Goal: Task Accomplishment & Management: Manage account settings

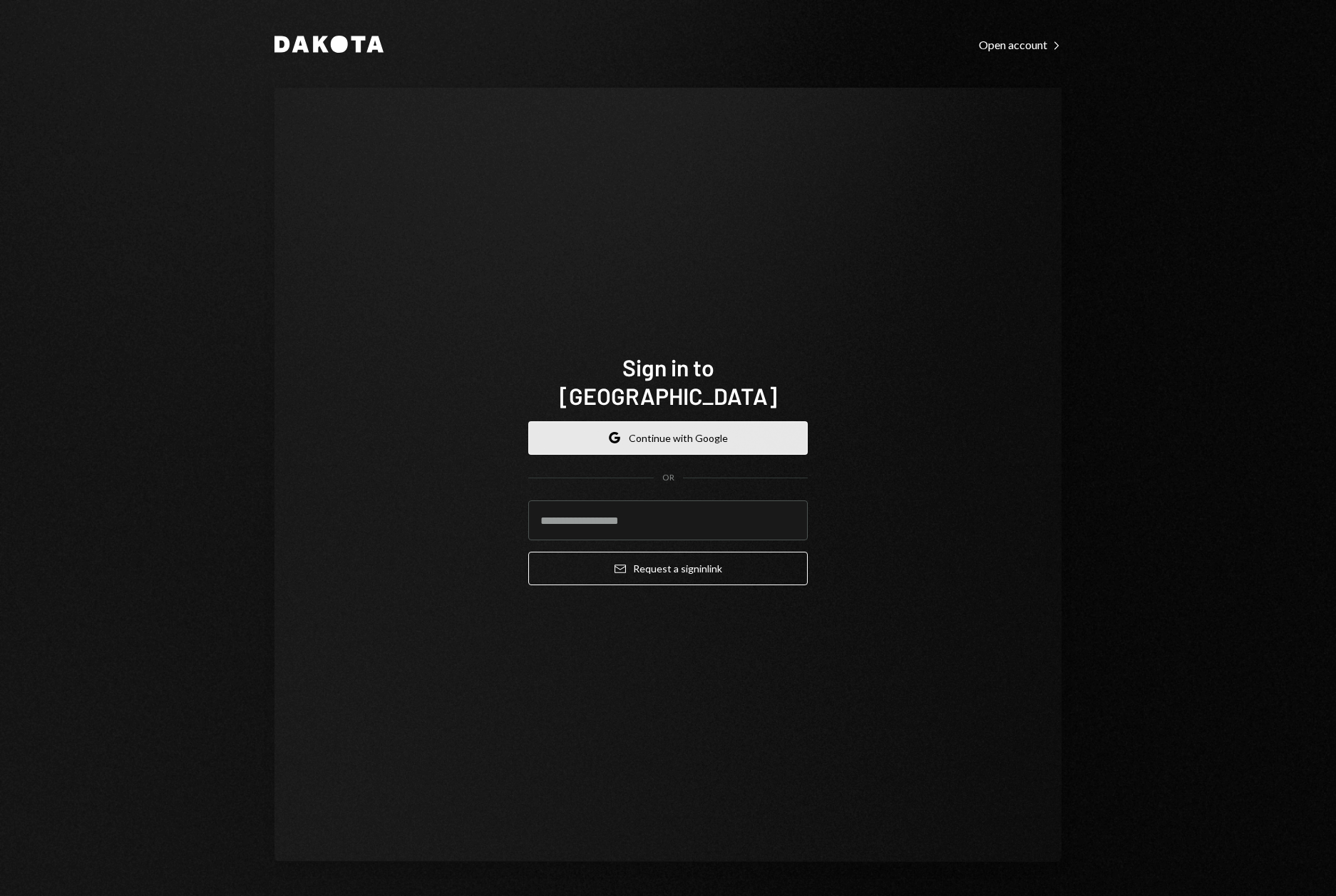
drag, startPoint x: 633, startPoint y: 397, endPoint x: 618, endPoint y: 412, distance: 21.2
click at [626, 410] on div "Google Continue with Google OR Email Request a sign in link" at bounding box center [667, 504] width 280 height 188
click at [615, 432] on icon "Google" at bounding box center [614, 438] width 11 height 11
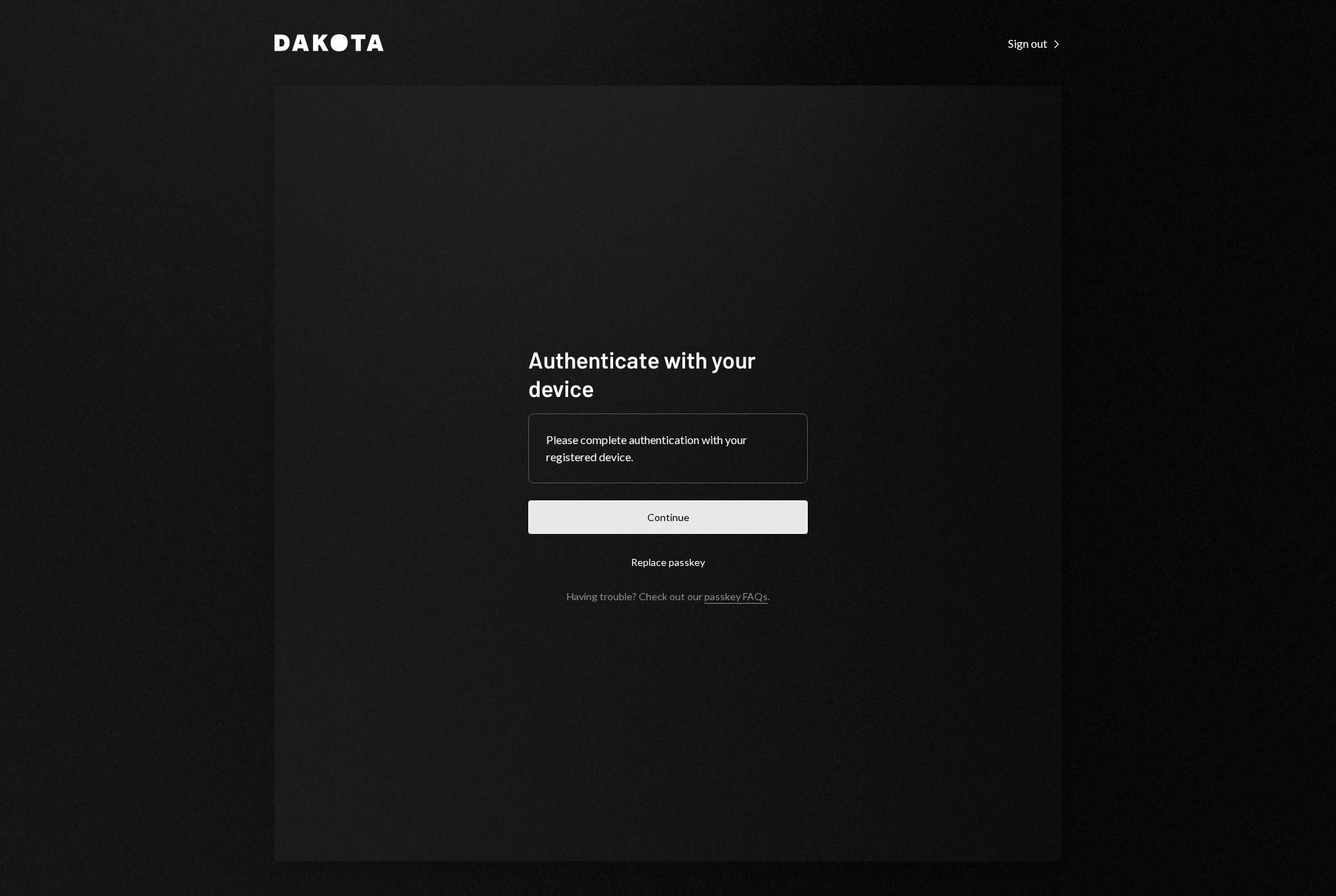
click at [656, 512] on button "Continue" at bounding box center [667, 517] width 280 height 34
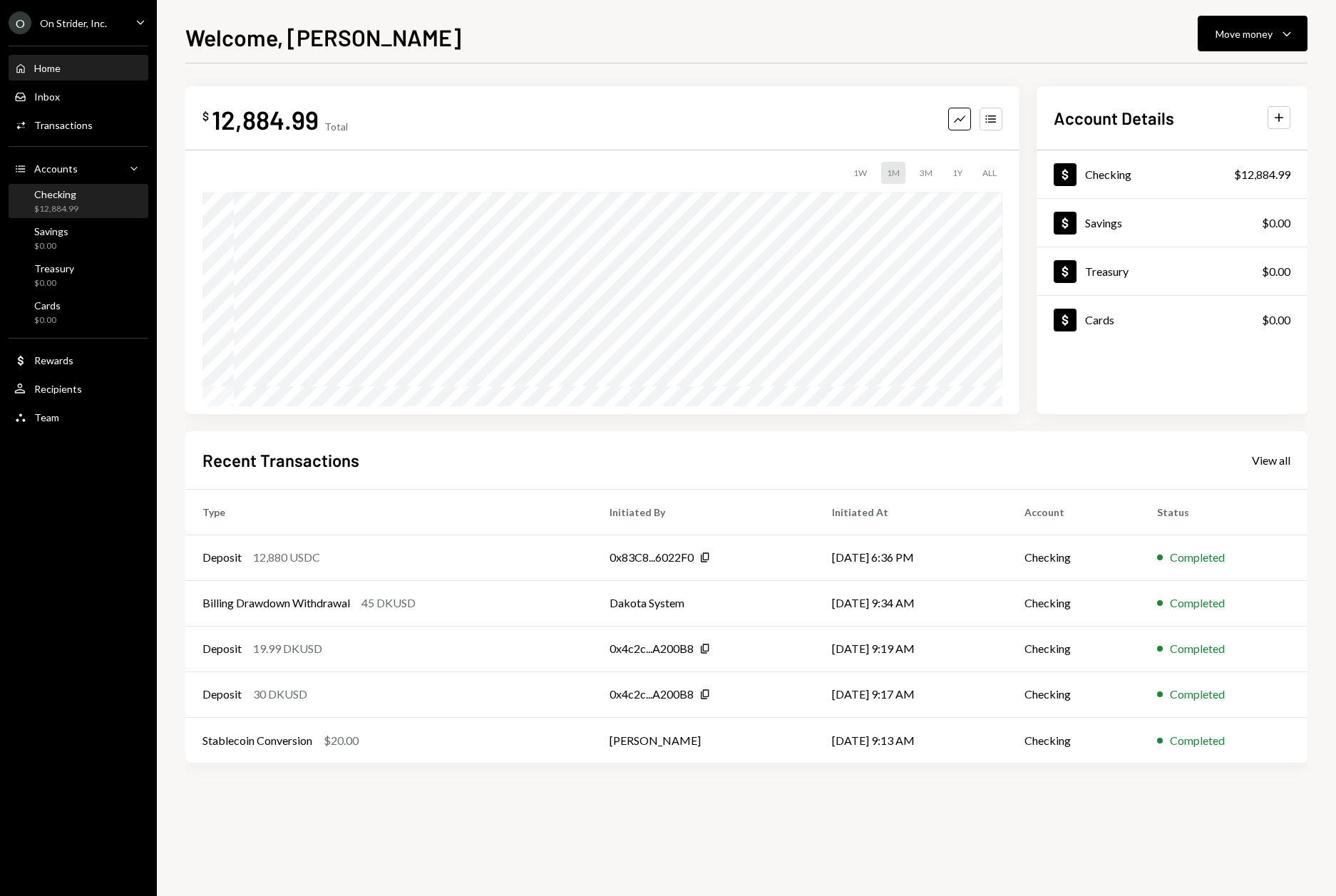
click at [73, 204] on div "$12,884.99" at bounding box center [56, 209] width 44 height 12
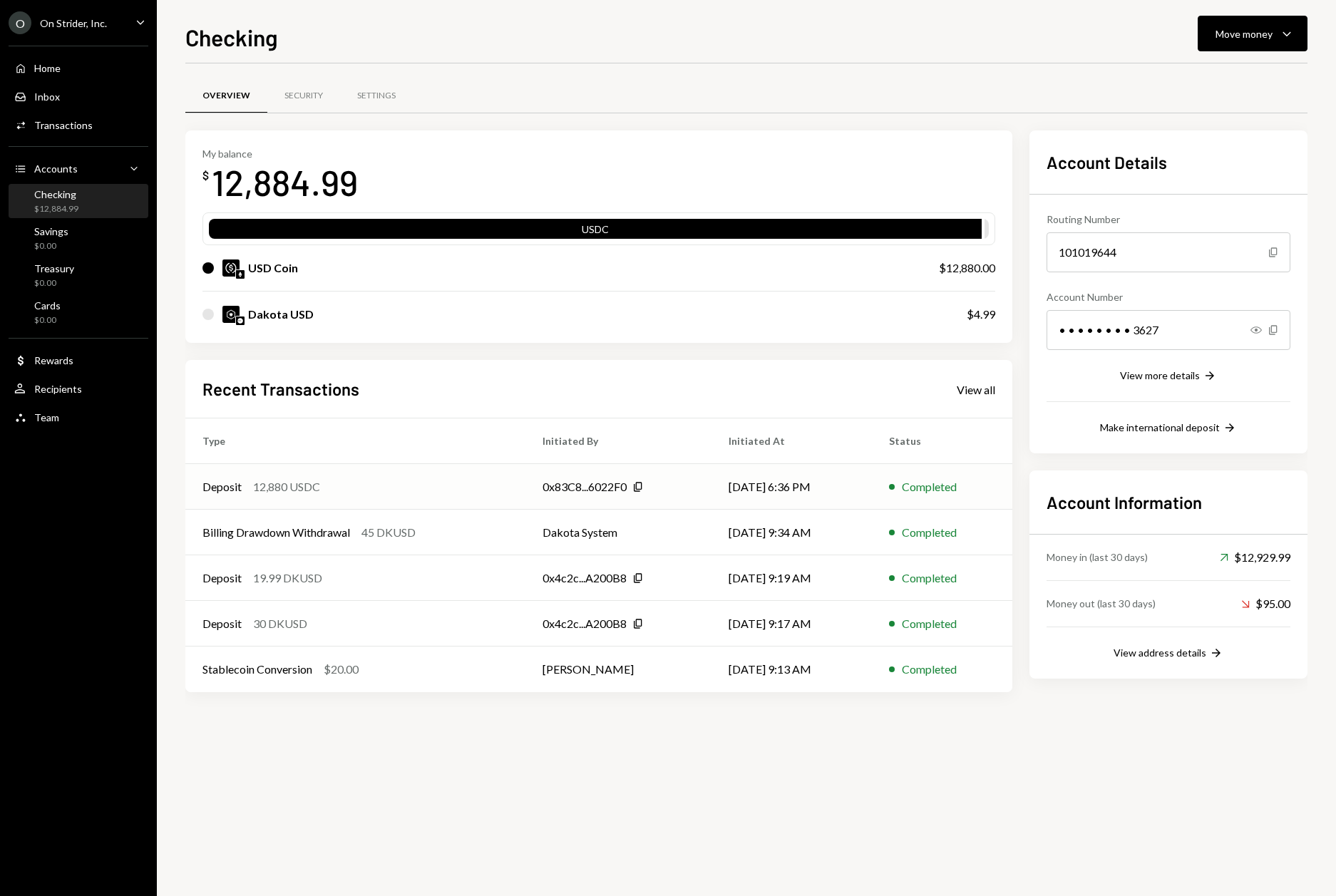
click at [259, 491] on div "12,880 USDC" at bounding box center [286, 487] width 67 height 17
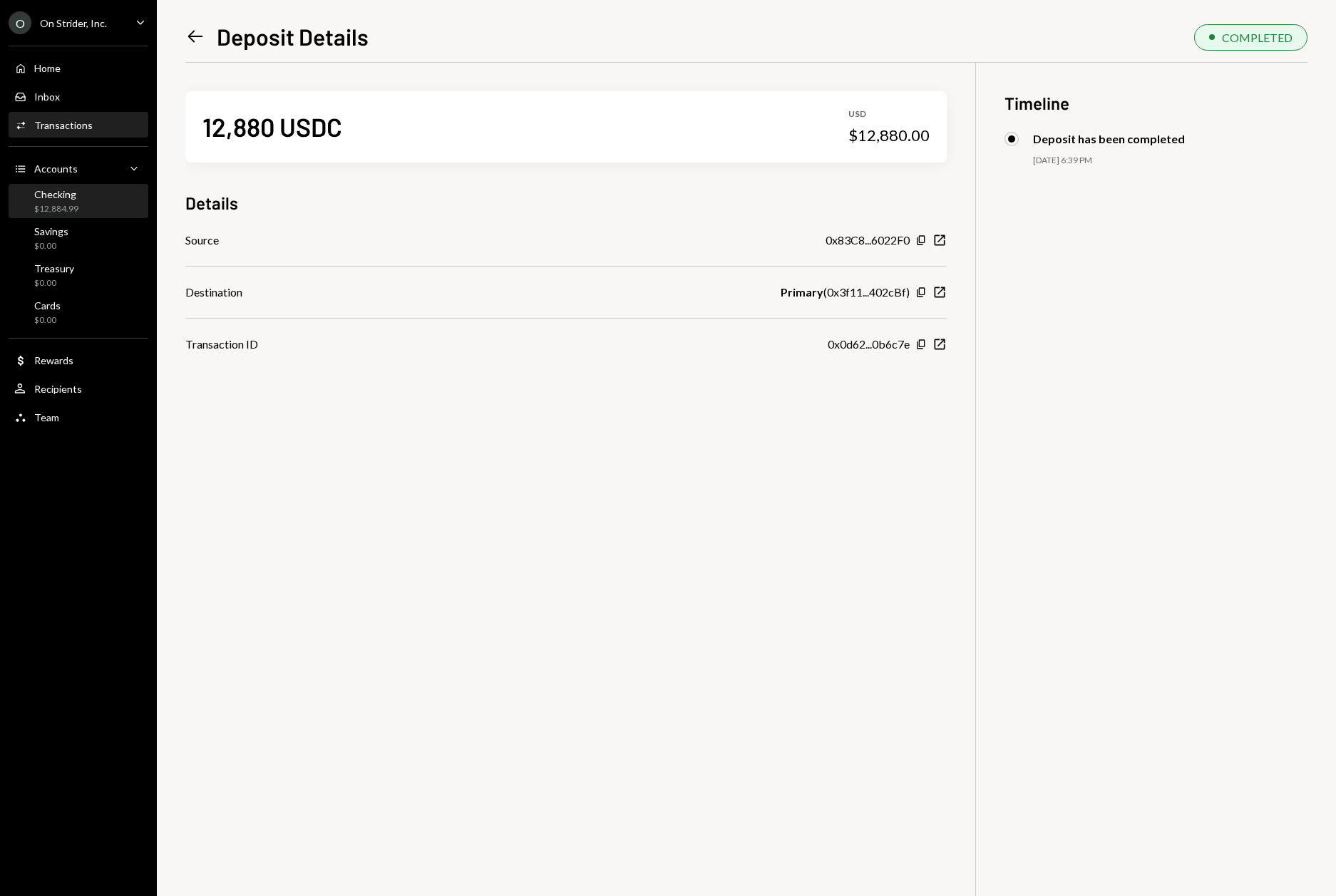
click at [62, 191] on div "Checking" at bounding box center [56, 194] width 44 height 12
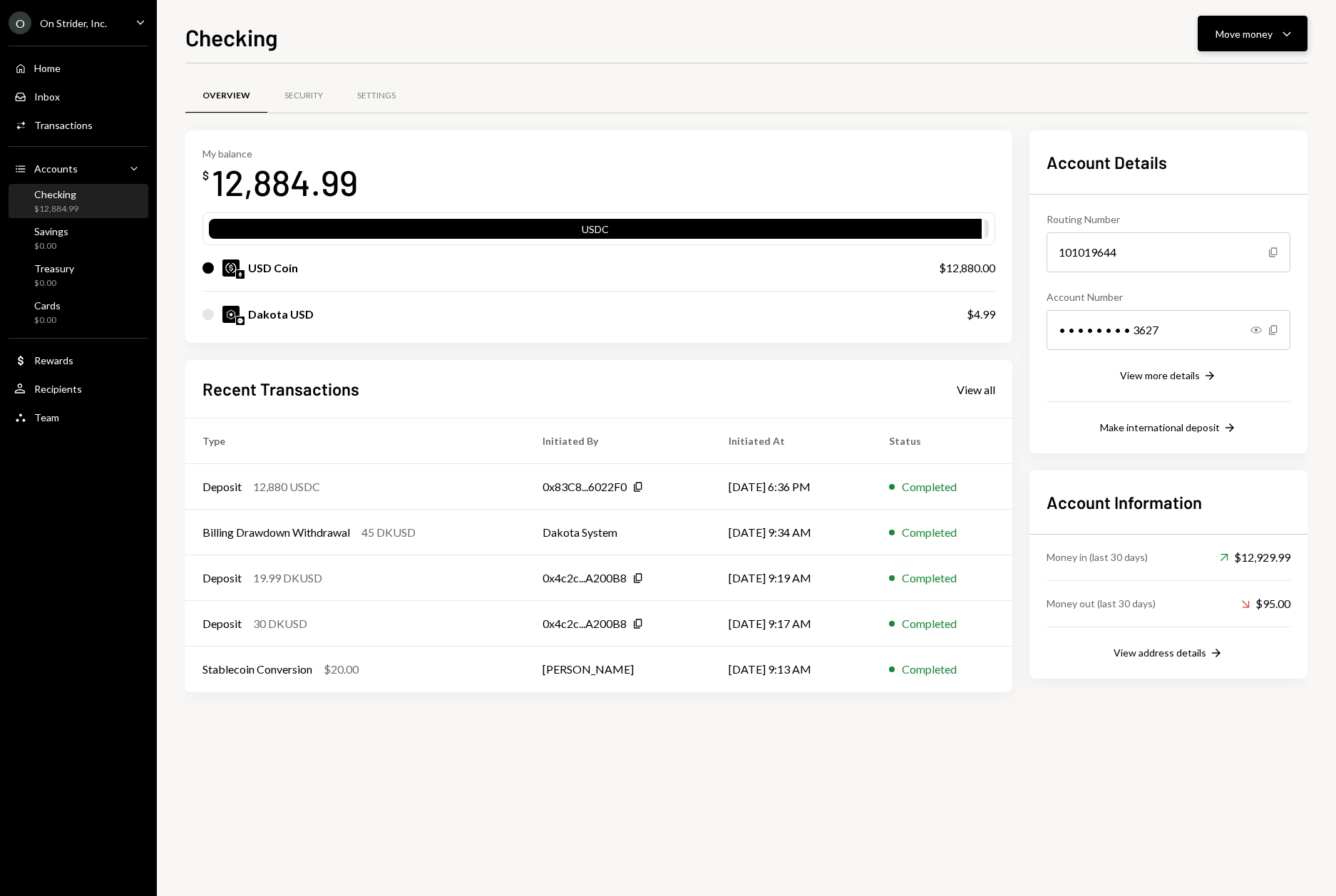
click at [1232, 27] on div "Move money" at bounding box center [1243, 34] width 57 height 15
click at [1201, 78] on div "Send" at bounding box center [1240, 77] width 104 height 15
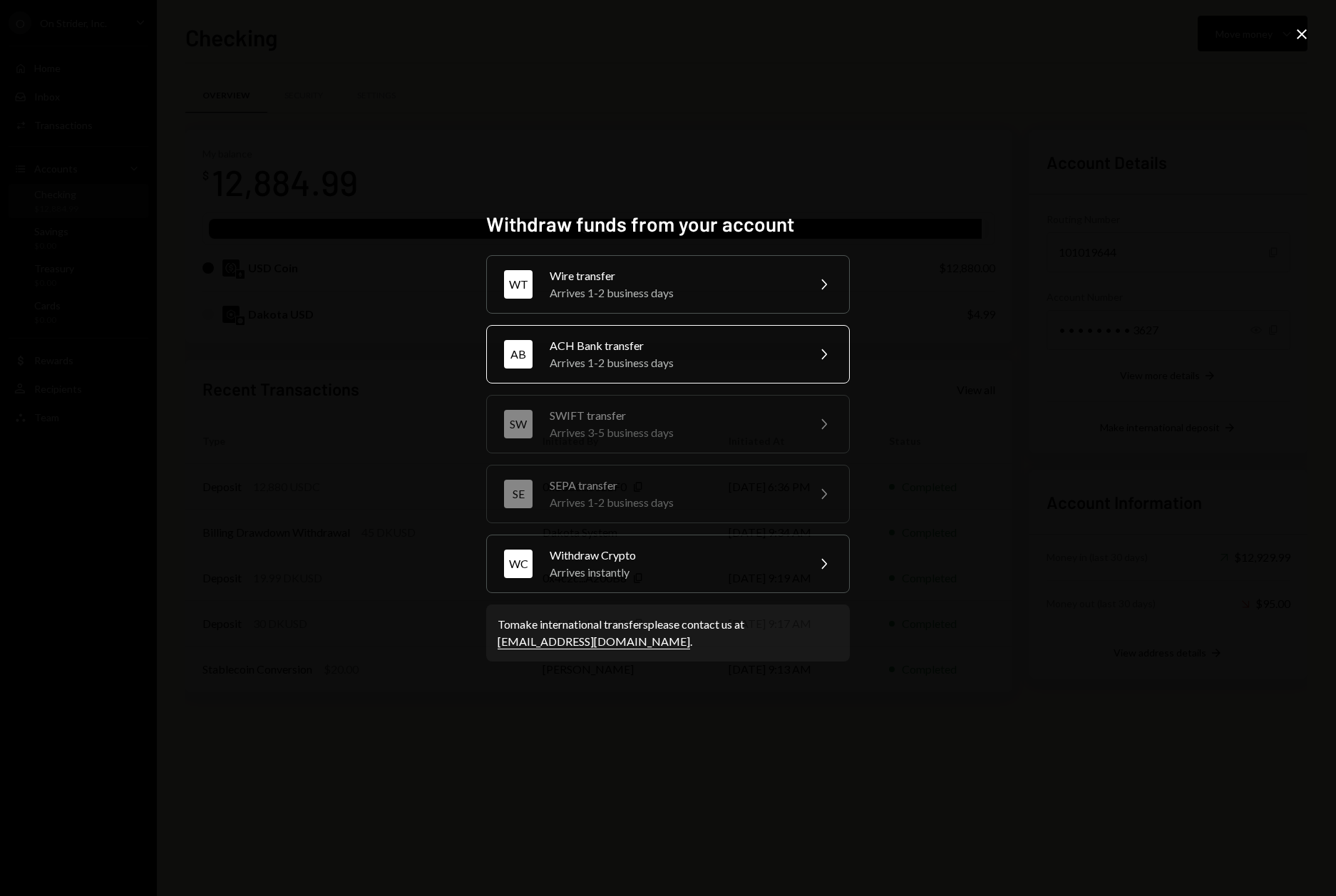
click at [641, 348] on div "ACH Bank transfer" at bounding box center [674, 345] width 248 height 17
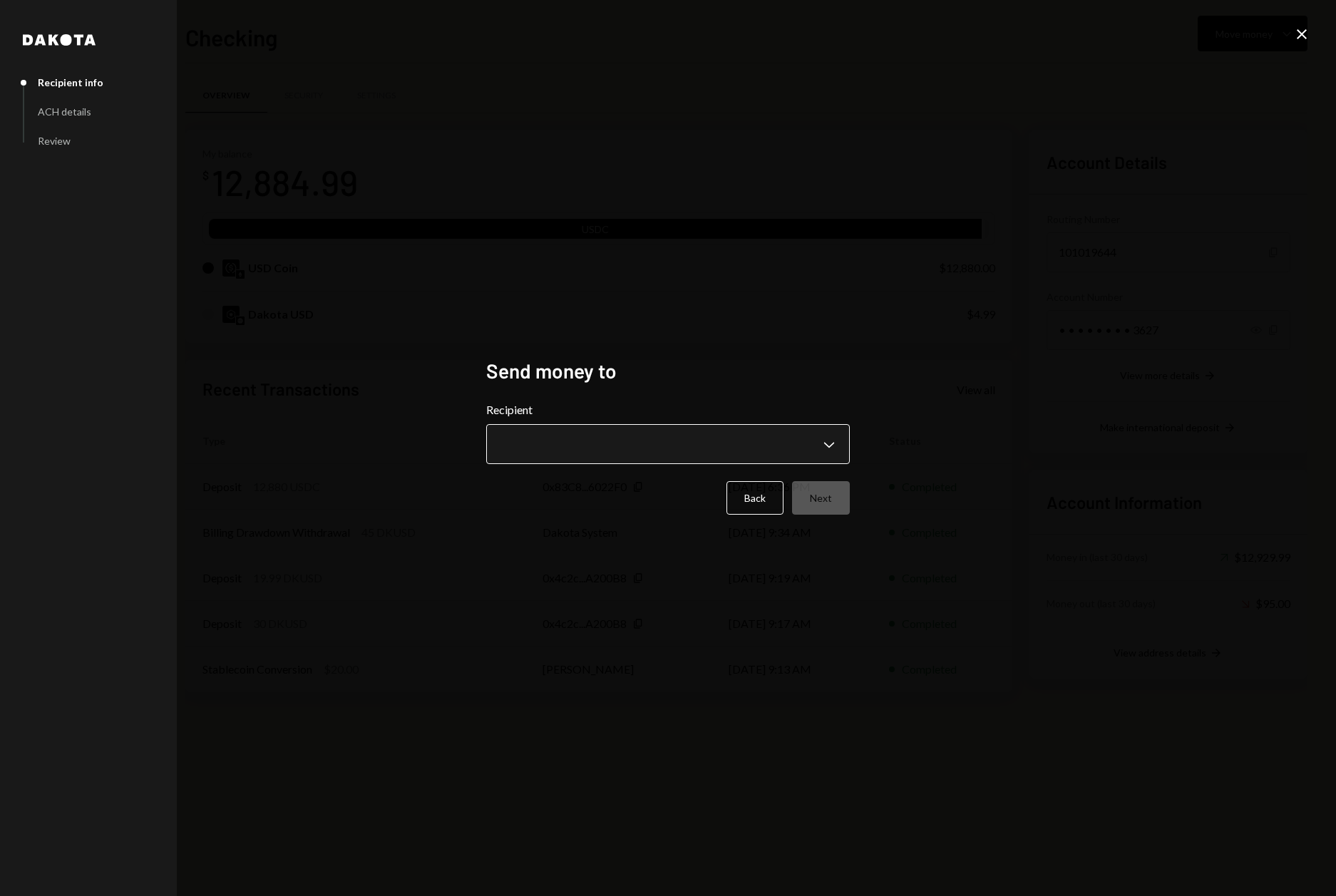
click at [640, 449] on body "O On Strider, Inc. Caret Down Home Home Inbox Inbox Activities Transactions Acc…" at bounding box center [668, 448] width 1336 height 896
select select "**********"
click at [805, 492] on button "Next" at bounding box center [821, 498] width 58 height 34
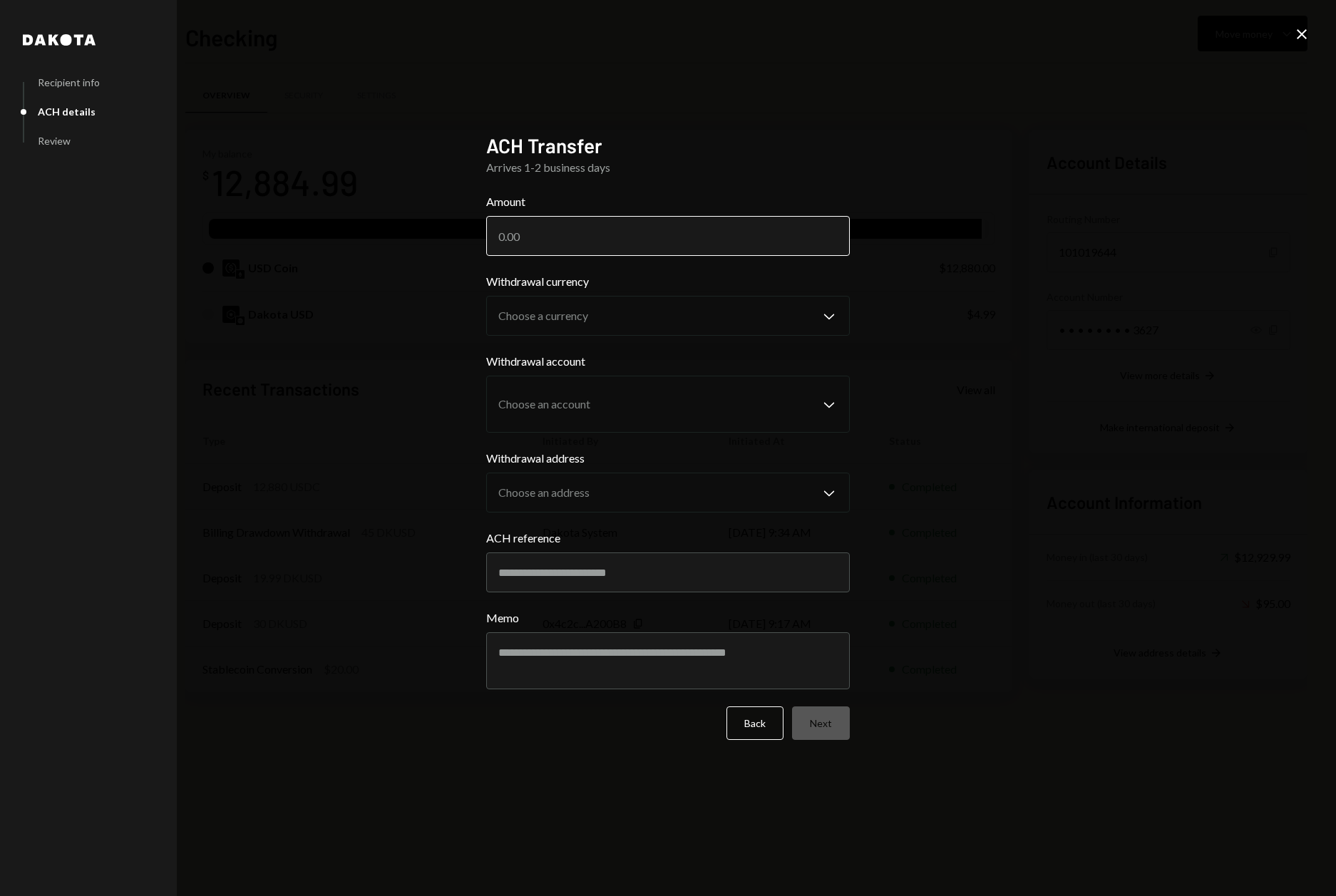
click at [575, 231] on input "Amount" at bounding box center [667, 236] width 363 height 40
type input "12780"
click at [557, 318] on body "O On Strider, Inc. Caret Down Home Home Inbox Inbox Activities Transactions Acc…" at bounding box center [668, 448] width 1336 height 896
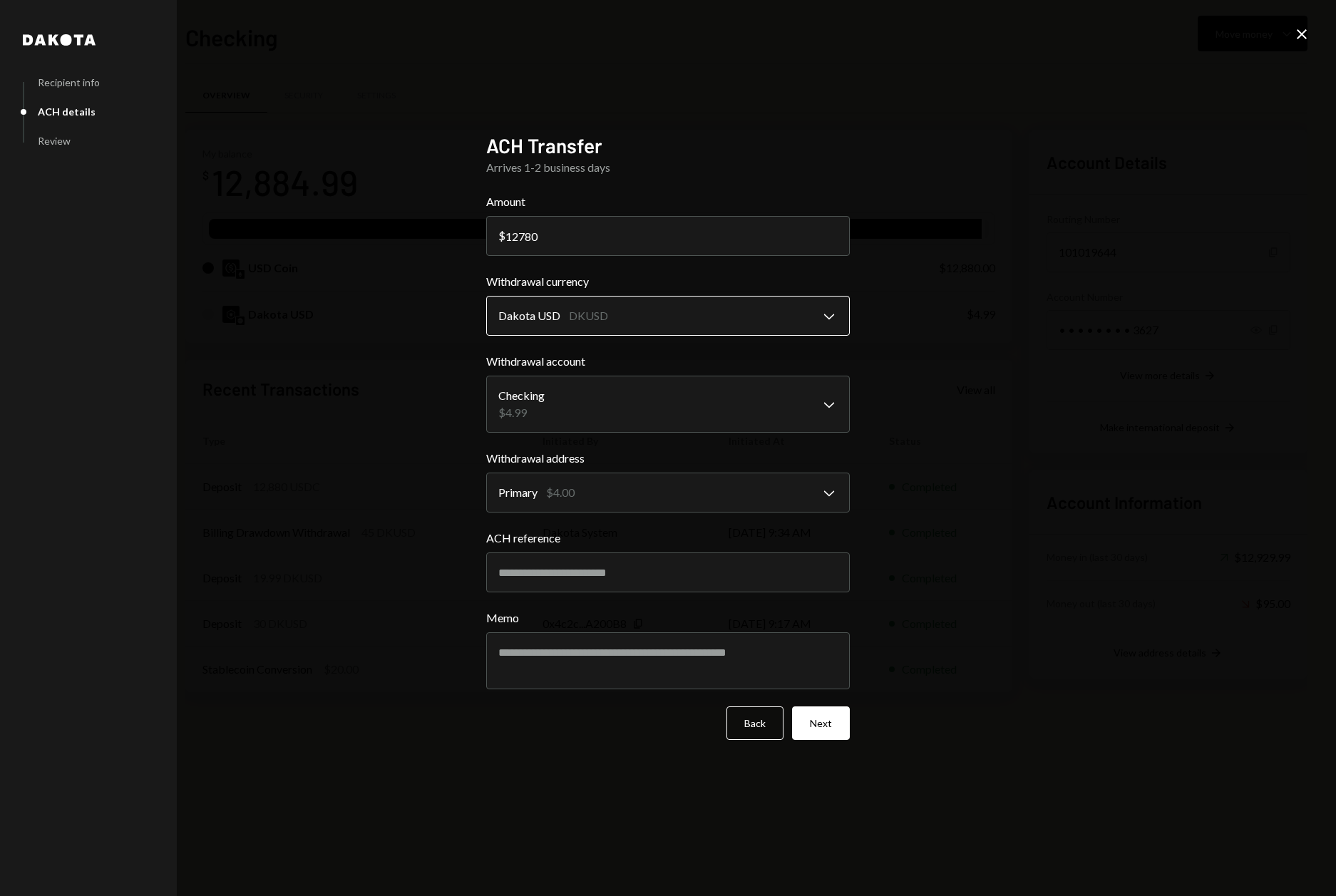
click at [633, 317] on body "O On Strider, Inc. Caret Down Home Home Inbox Inbox Activities Transactions Acc…" at bounding box center [668, 448] width 1336 height 896
select select "****"
click at [617, 409] on body "O On Strider, Inc. Caret Down Home Home Inbox Inbox Activities Transactions Acc…" at bounding box center [668, 448] width 1336 height 896
click at [649, 579] on input "ACH reference" at bounding box center [667, 572] width 363 height 40
type input "**********"
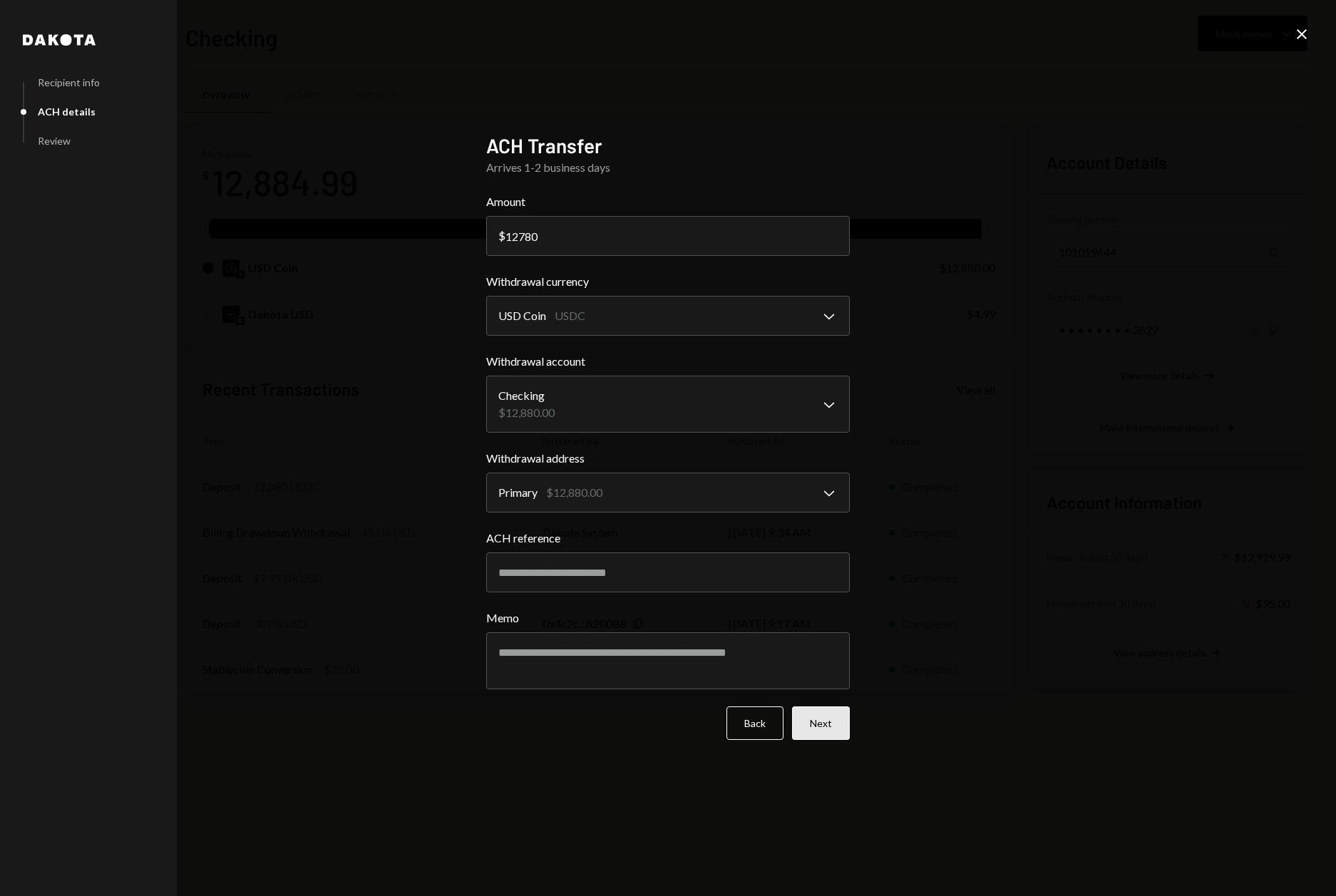
click at [826, 722] on button "Next" at bounding box center [821, 724] width 58 height 34
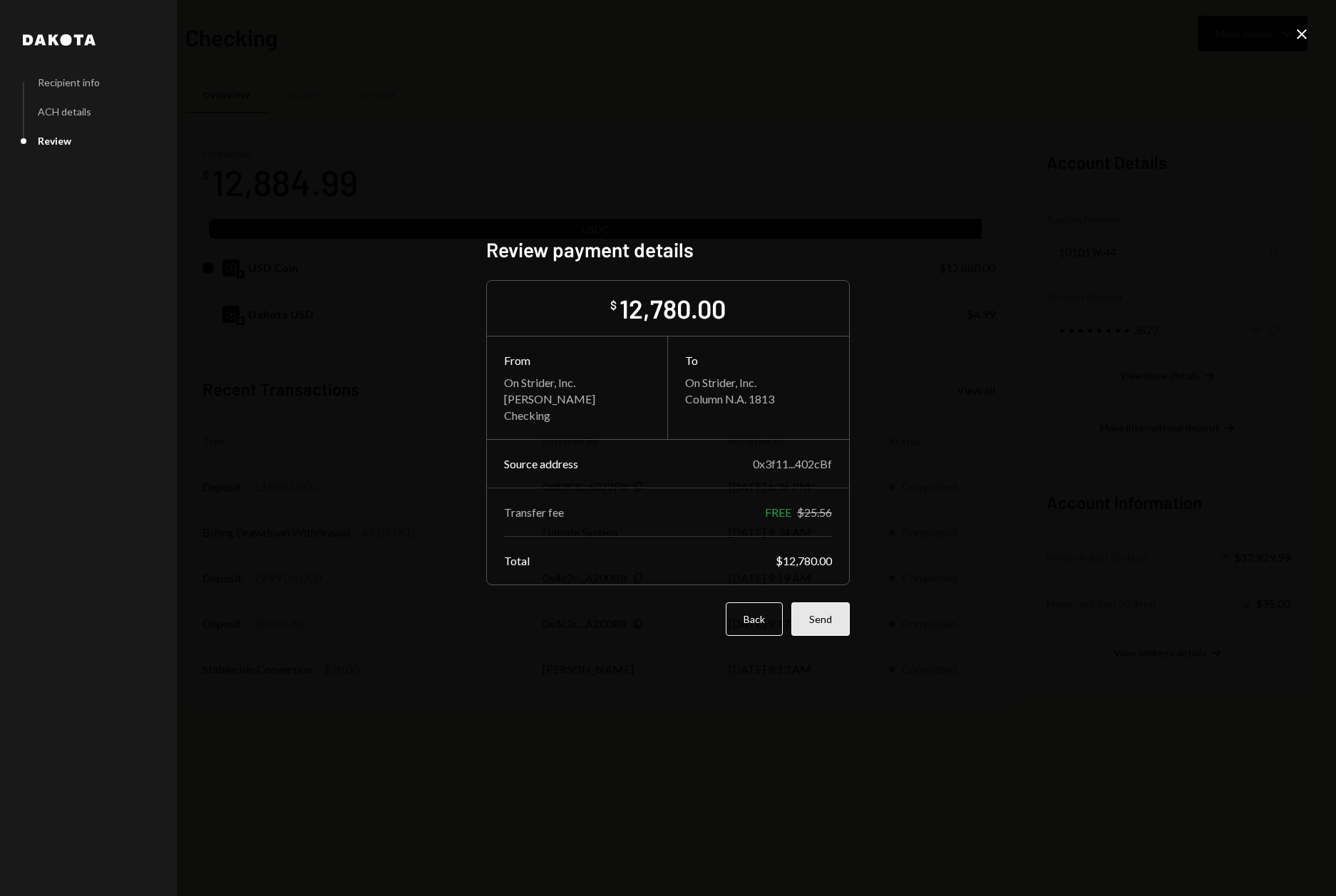
click at [826, 627] on button "Send" at bounding box center [820, 619] width 59 height 34
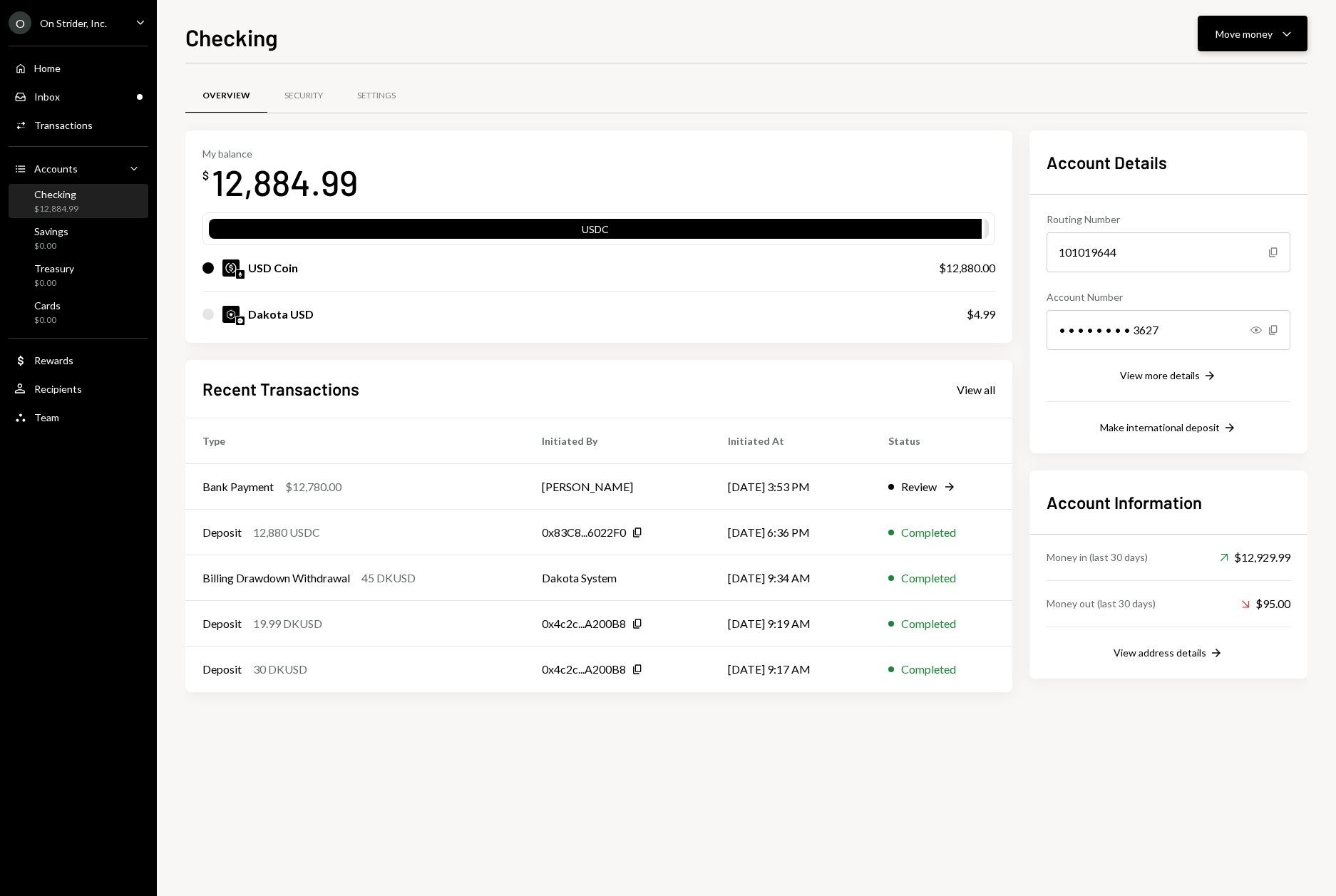
drag, startPoint x: 1241, startPoint y: 40, endPoint x: 1239, endPoint y: 48, distance: 8.2
click at [1241, 40] on div "Move money Caret Down" at bounding box center [1252, 33] width 74 height 17
click at [1209, 191] on div "Swap stablecoins" at bounding box center [1240, 185] width 104 height 15
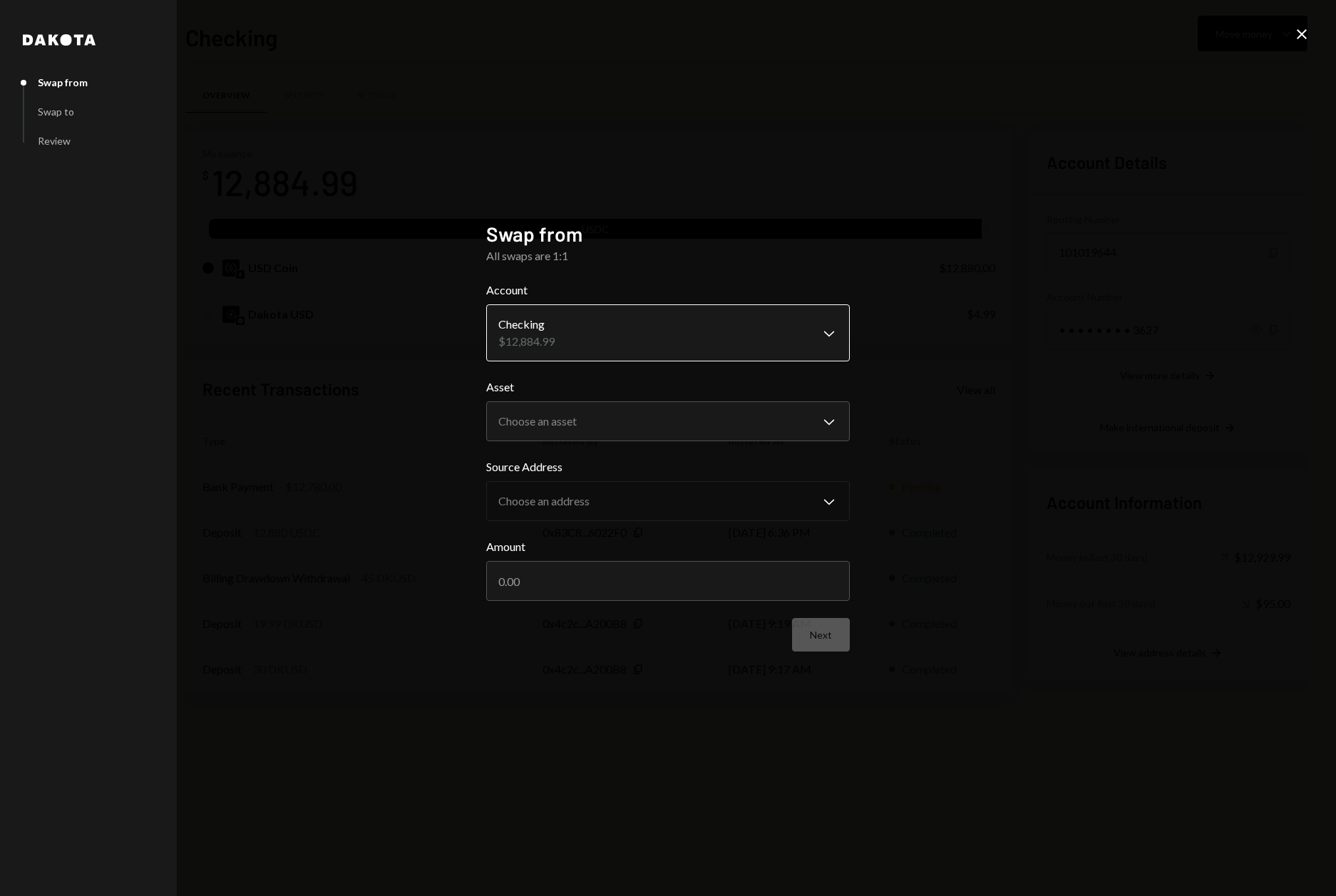
click at [552, 333] on body "O On Strider, Inc. Caret Down Home Home Inbox Inbox Activities Transactions Acc…" at bounding box center [668, 448] width 1336 height 896
click at [544, 416] on body "O On Strider, Inc. Caret Down Home Home Inbox Inbox Activities Transactions Acc…" at bounding box center [668, 448] width 1336 height 896
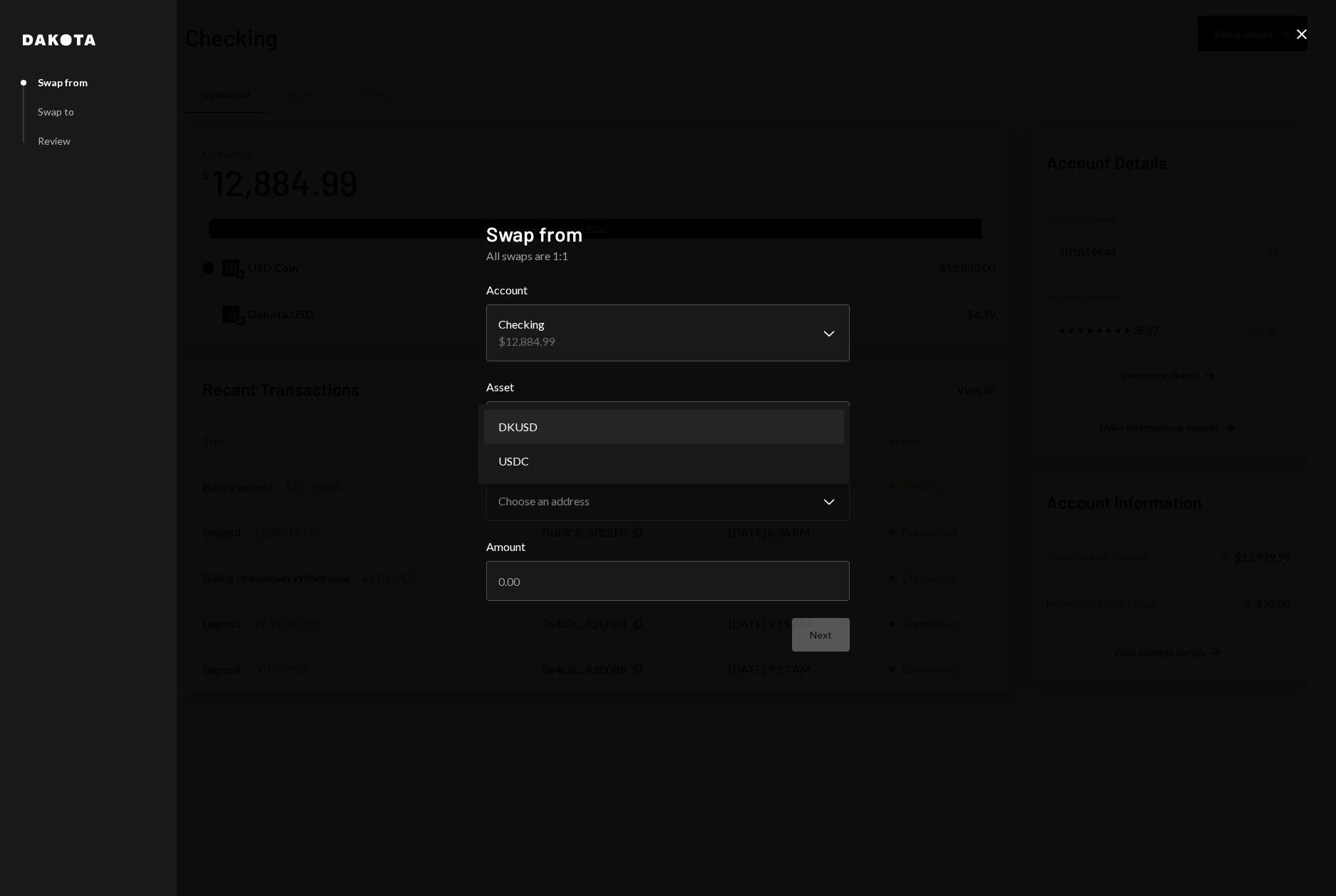
select select "*****"
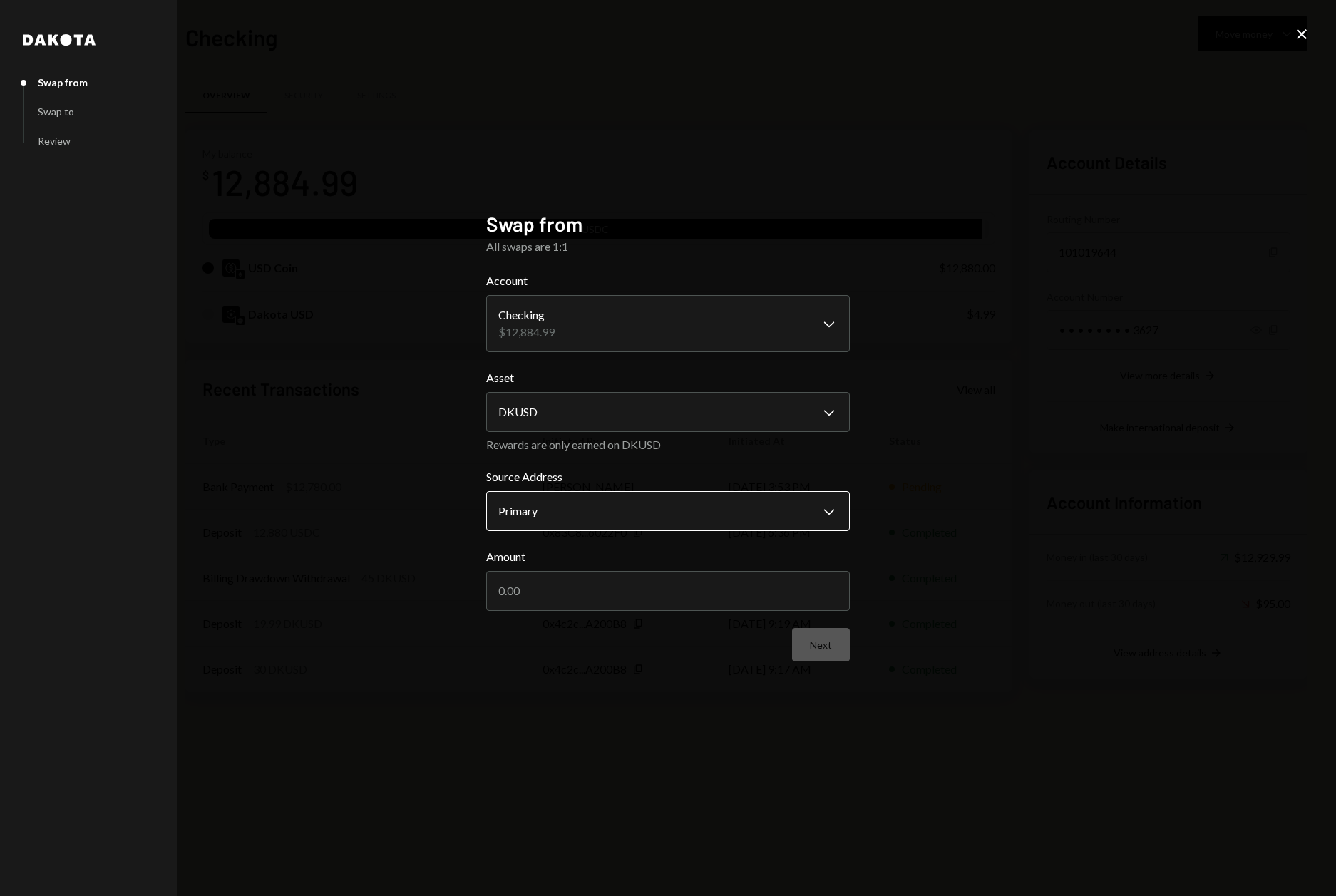
click at [569, 508] on body "O On Strider, Inc. Caret Down Home Home Inbox Inbox Activities Transactions Acc…" at bounding box center [668, 448] width 1336 height 896
click at [553, 594] on input "Amount" at bounding box center [667, 591] width 363 height 40
type input "100"
click at [811, 649] on button "Next" at bounding box center [821, 645] width 58 height 34
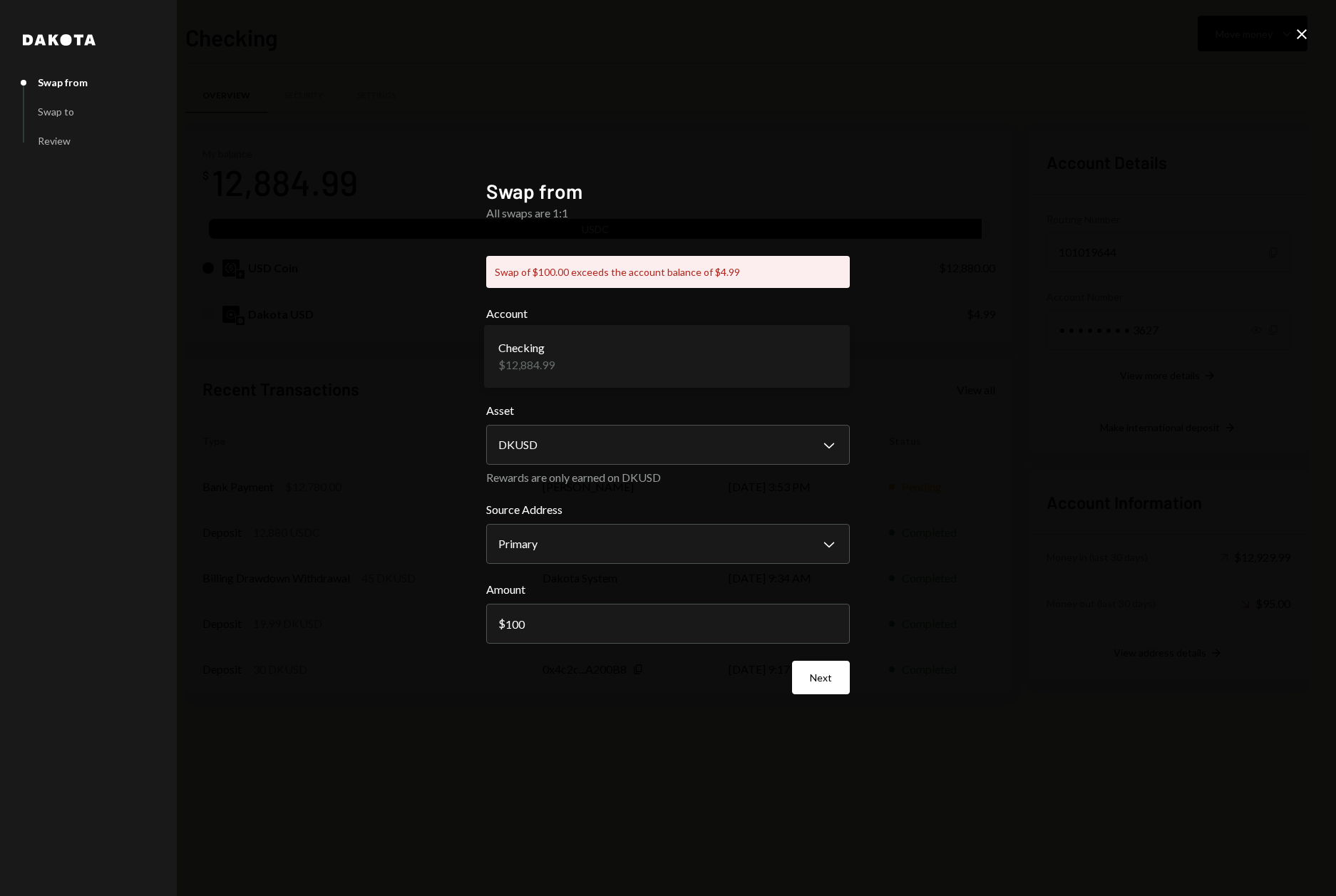
click at [543, 359] on body "O On Strider, Inc. Caret Down Home Home Inbox Inbox Activities Transactions Acc…" at bounding box center [668, 448] width 1336 height 896
click at [549, 438] on body "O On Strider, Inc. Caret Down Home Home Inbox Inbox Activities Transactions Acc…" at bounding box center [668, 448] width 1336 height 896
select select "****"
drag, startPoint x: 522, startPoint y: 477, endPoint x: 531, endPoint y: 479, distance: 9.2
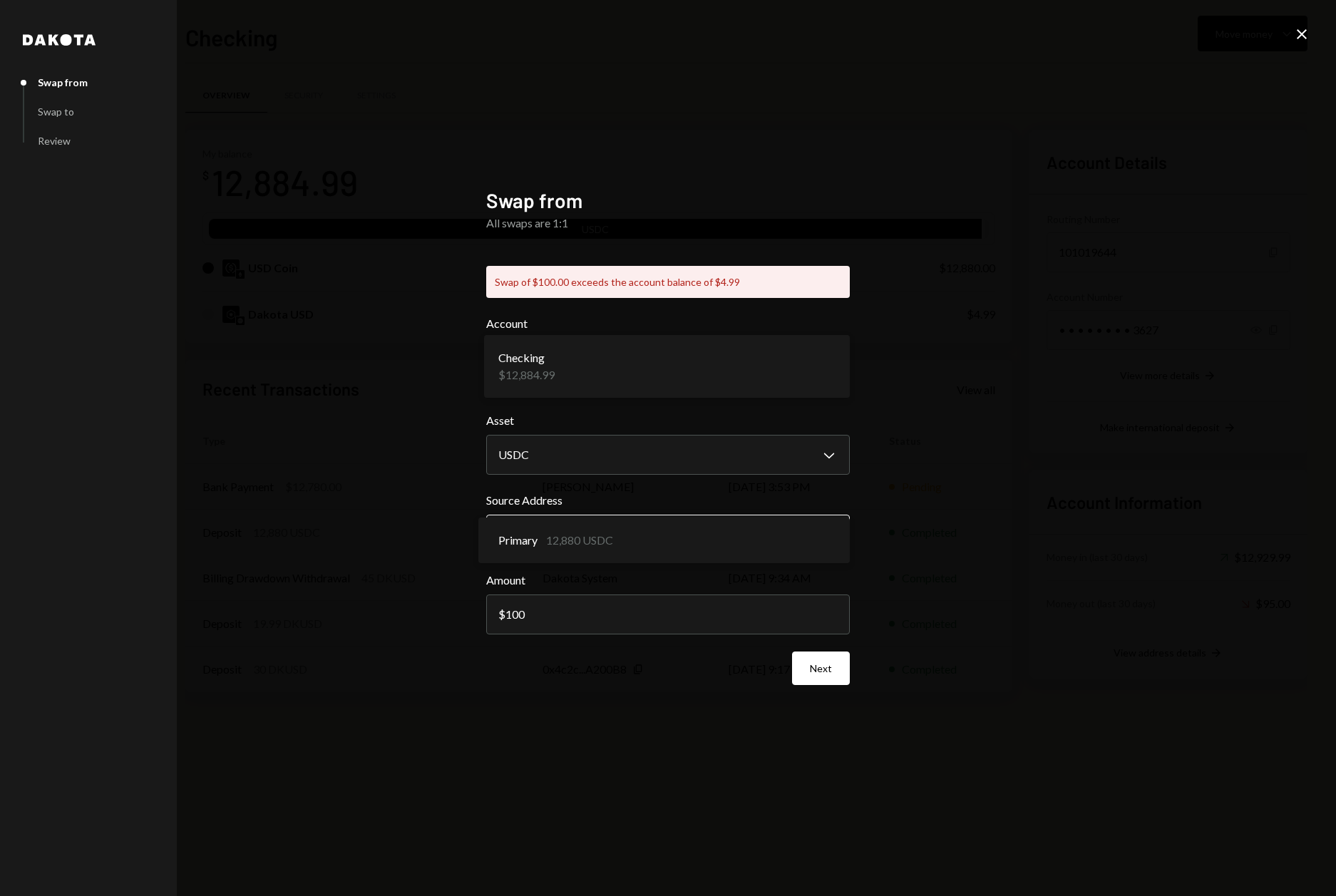
click at [565, 530] on body "O On Strider, Inc. Caret Down Home Home Inbox Inbox Activities Transactions Acc…" at bounding box center [668, 448] width 1336 height 896
click at [830, 670] on button "Next" at bounding box center [821, 668] width 58 height 34
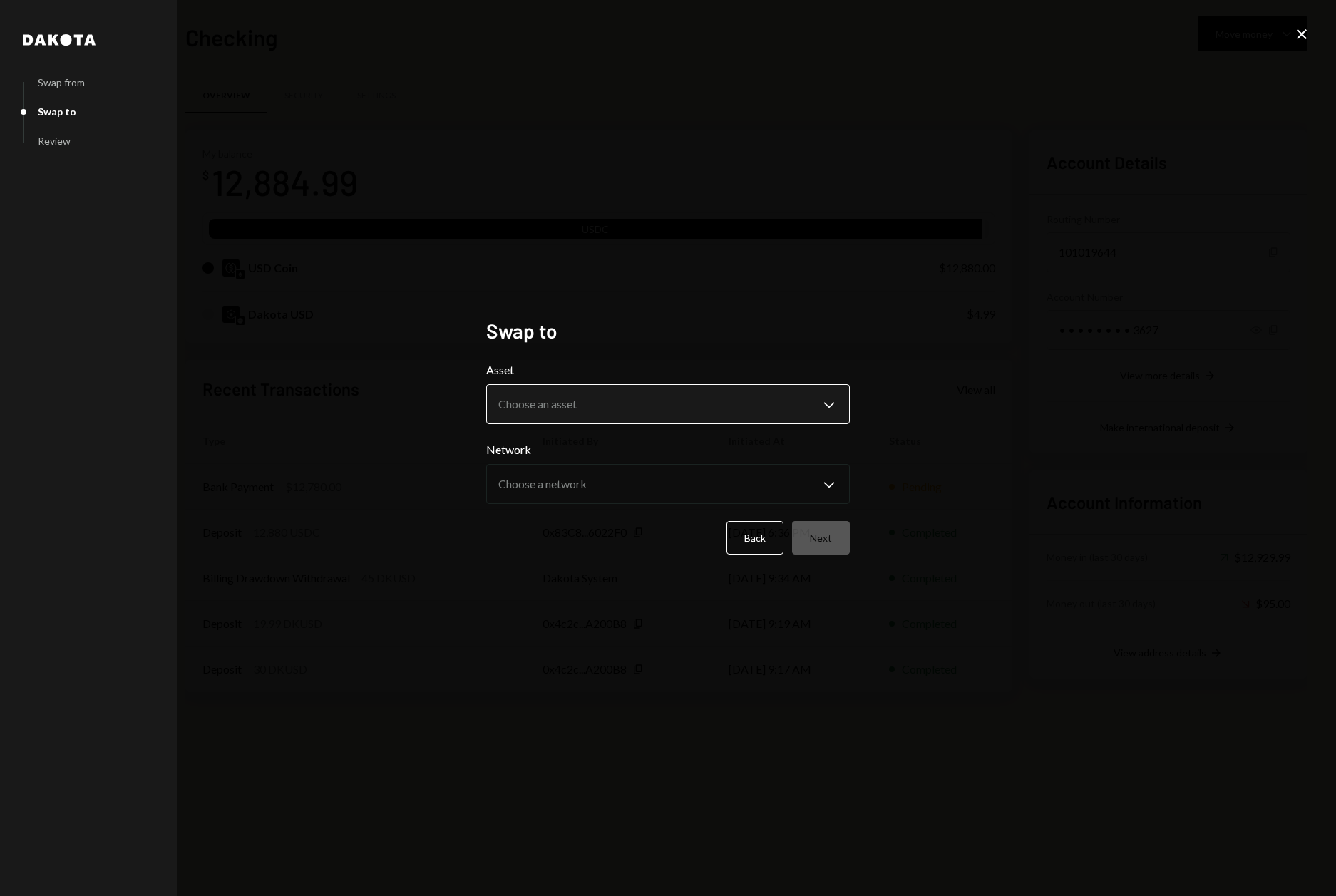
click at [663, 400] on body "O On Strider, Inc. Caret Down Home Home Inbox Inbox Activities Transactions Acc…" at bounding box center [668, 448] width 1336 height 896
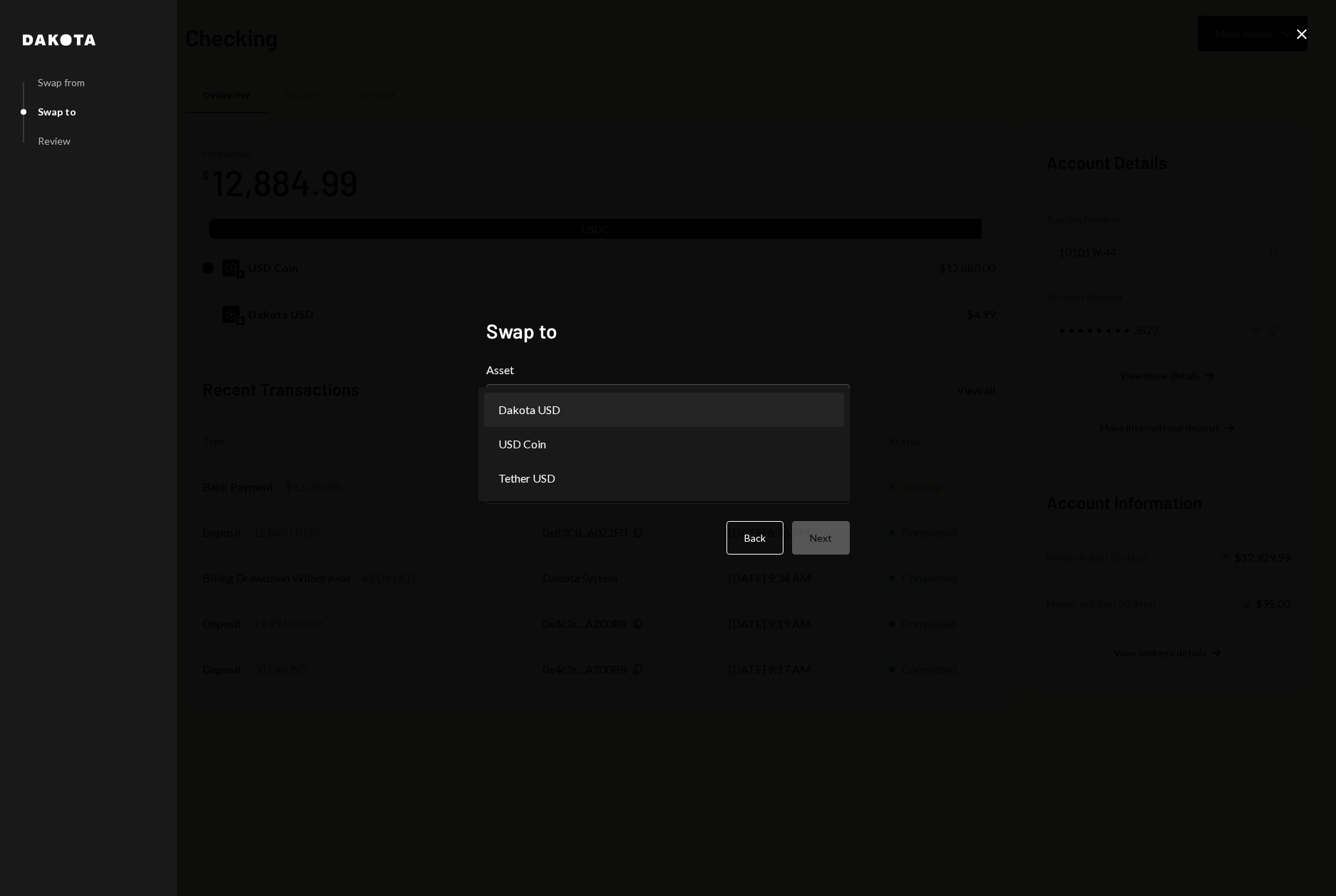
select select "*****"
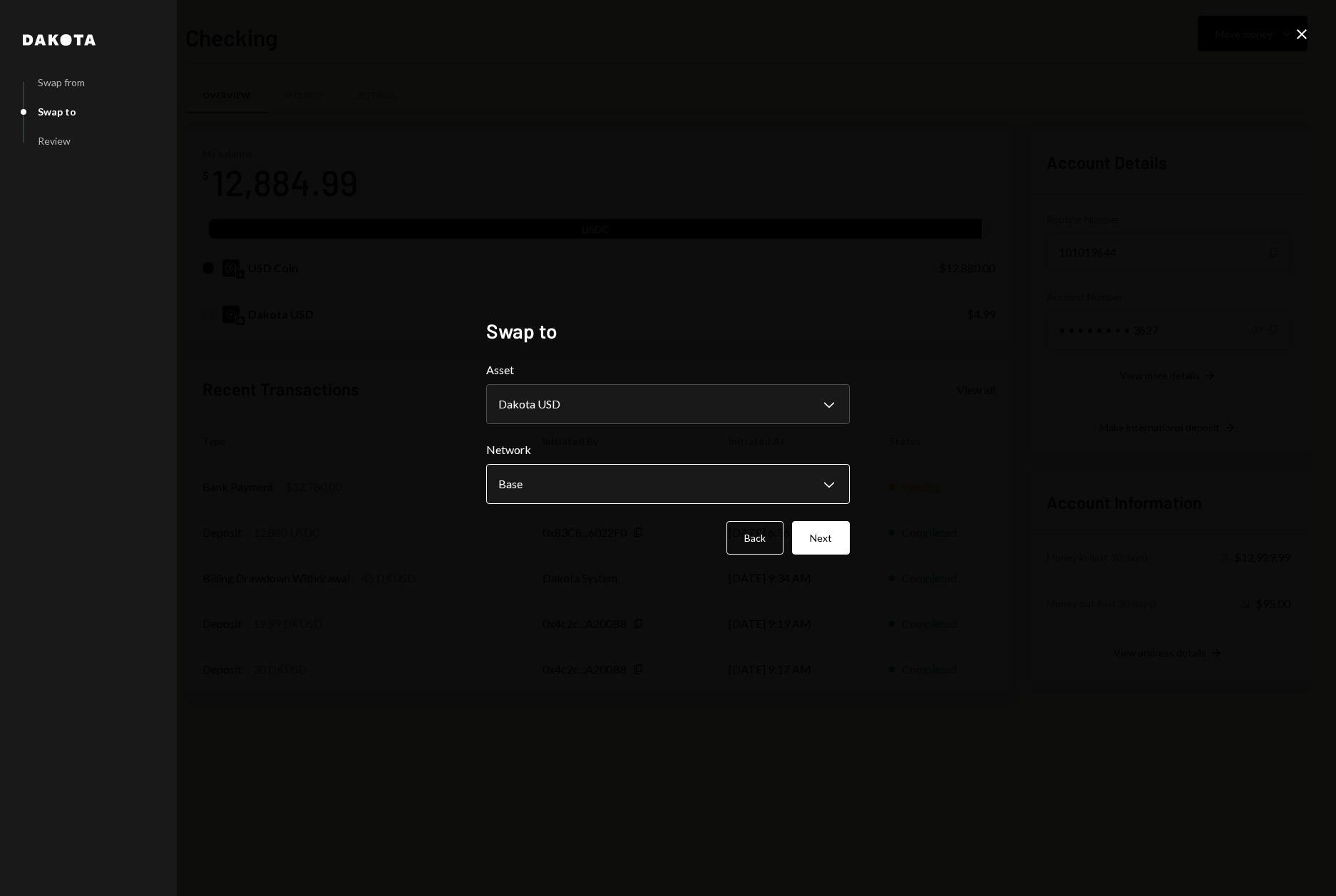
click at [624, 477] on body "O On Strider, Inc. Caret Down Home Home Inbox Inbox Activities Transactions Acc…" at bounding box center [668, 448] width 1336 height 896
click at [816, 542] on button "Next" at bounding box center [821, 538] width 58 height 34
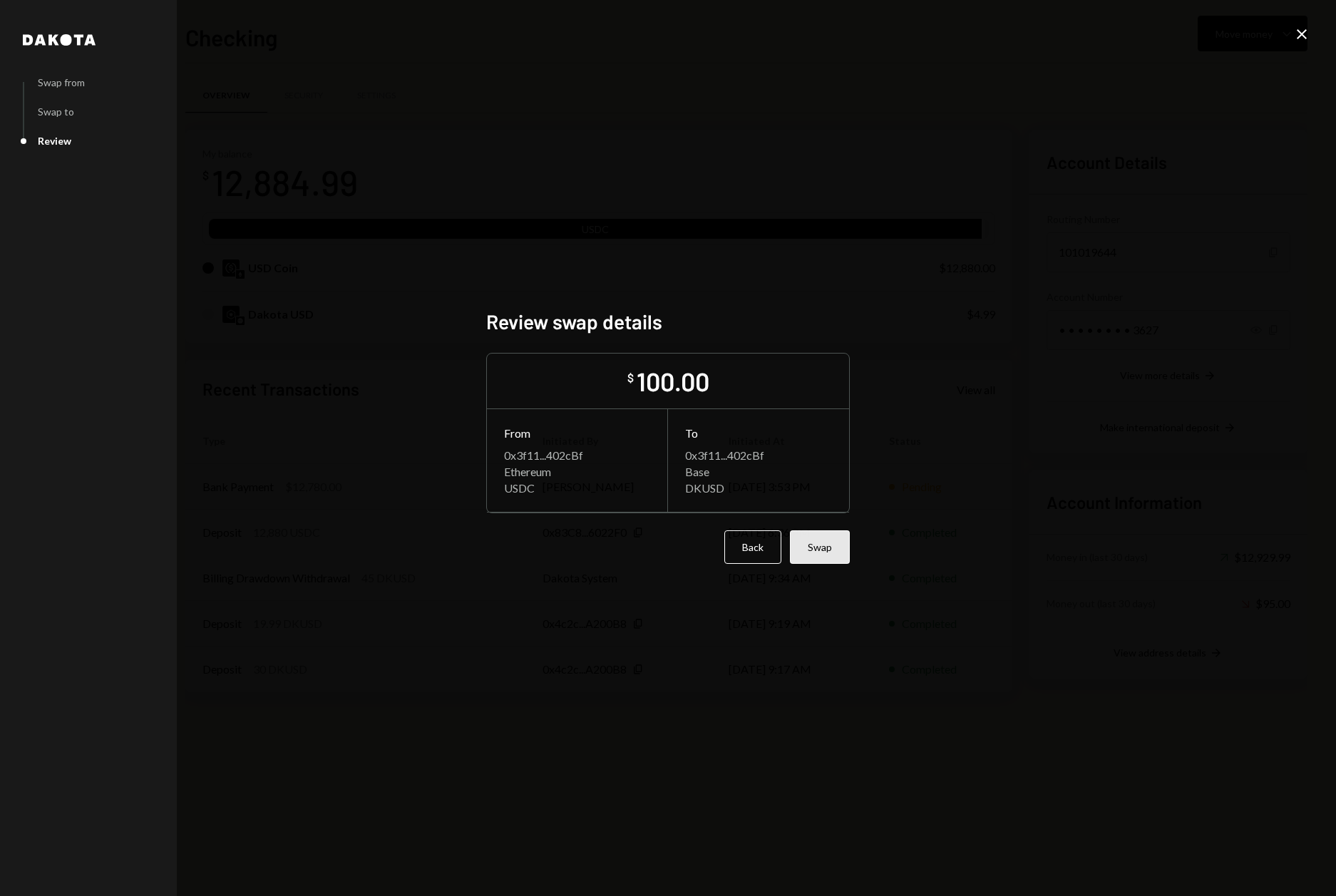
click at [823, 552] on button "Swap" at bounding box center [819, 547] width 60 height 34
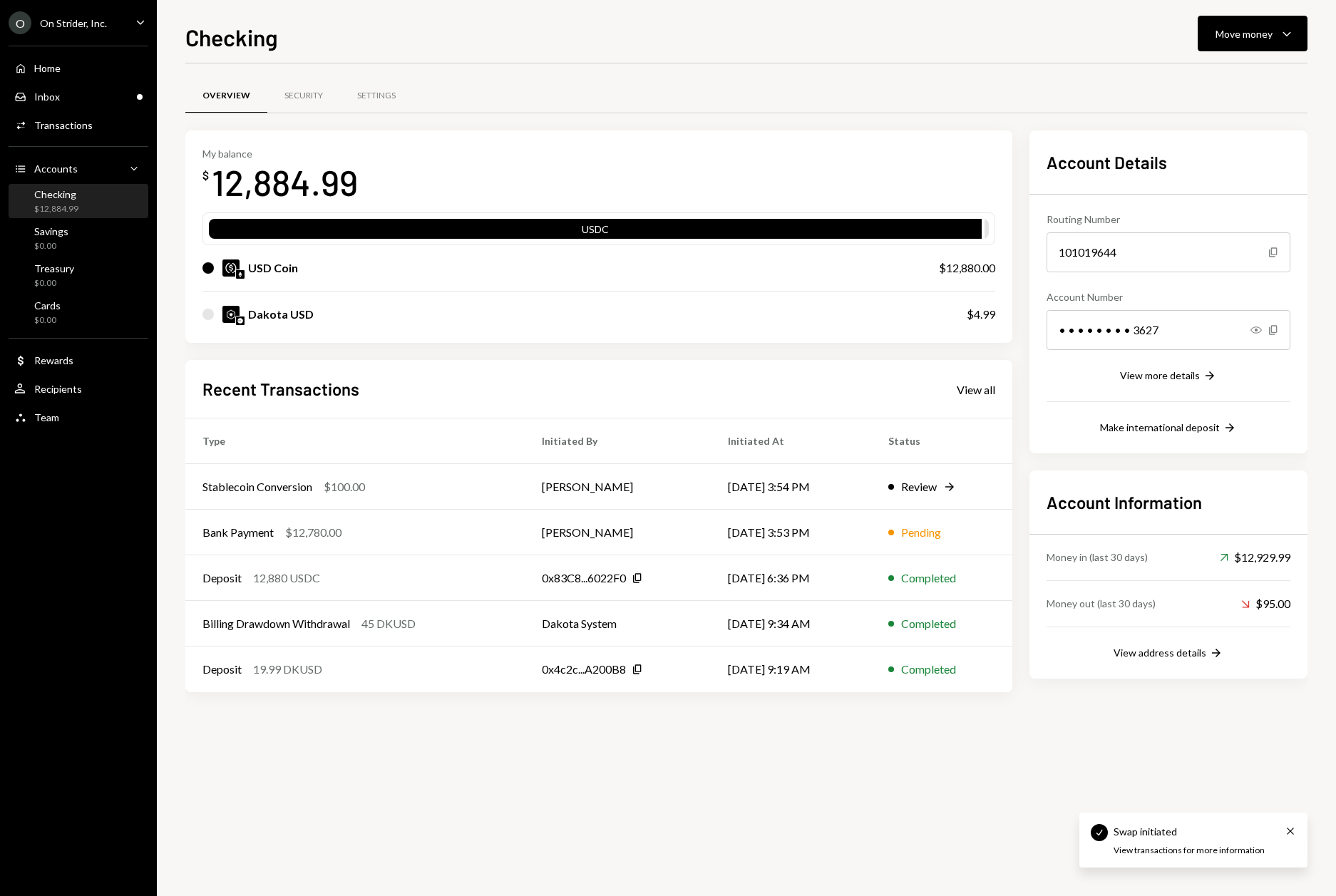
click at [90, 555] on div "O On Strider, Inc. Caret Down Home Home Inbox Inbox Activities Transactions Acc…" at bounding box center [78, 448] width 157 height 896
click at [89, 395] on div "User Recipients" at bounding box center [78, 389] width 128 height 24
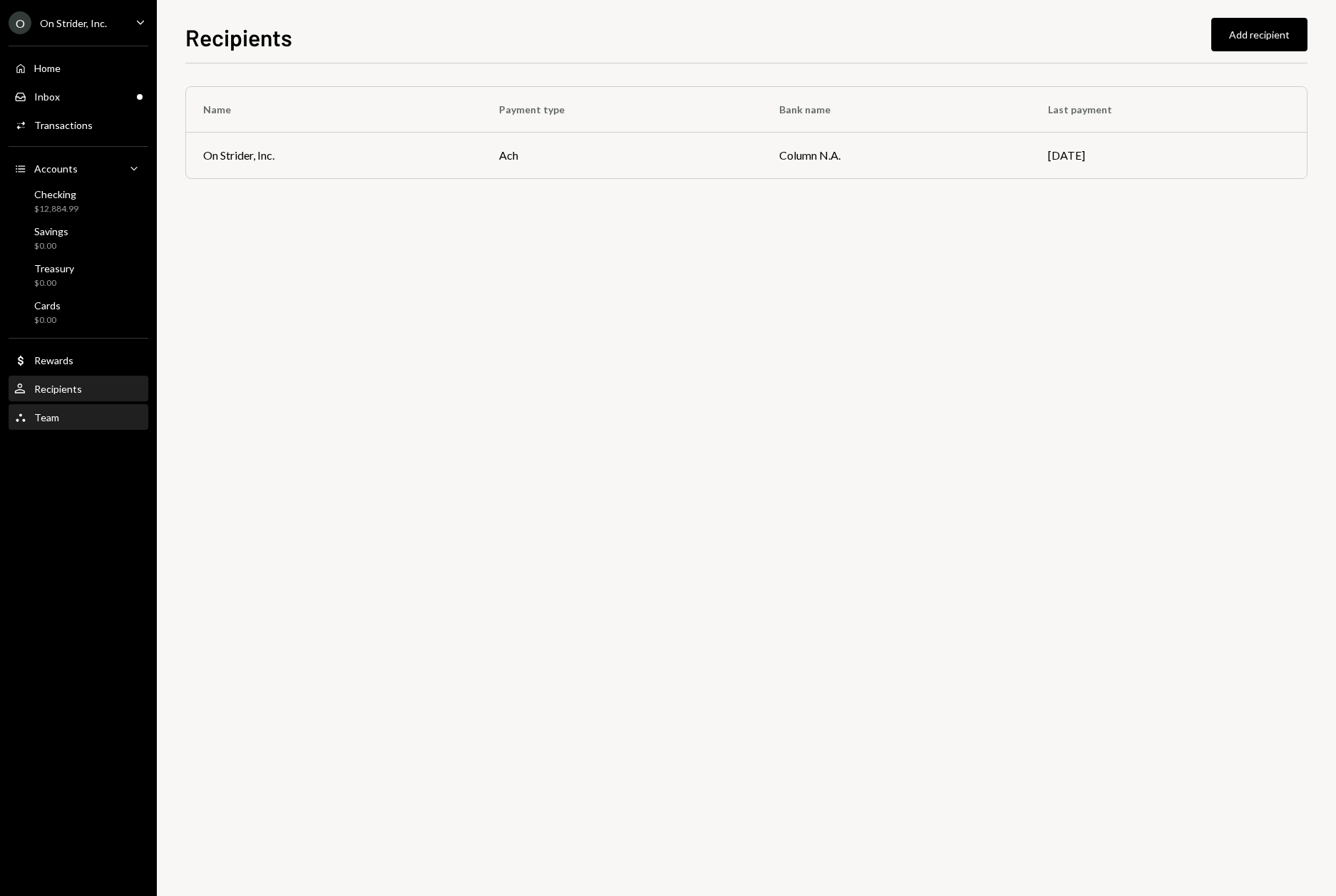
click at [76, 416] on div "Team Team" at bounding box center [78, 417] width 128 height 13
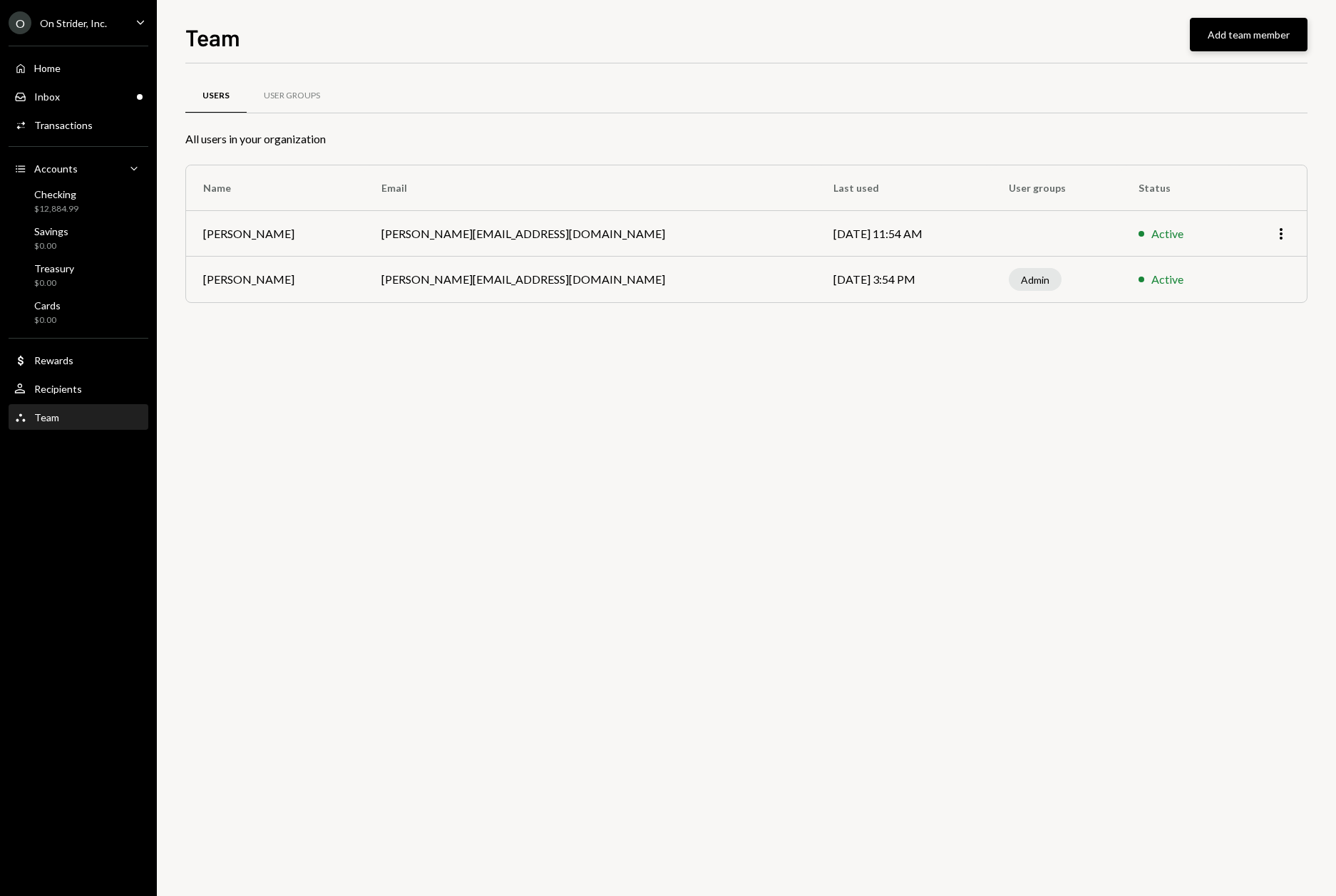
click at [1218, 29] on button "Add team member" at bounding box center [1248, 35] width 118 height 34
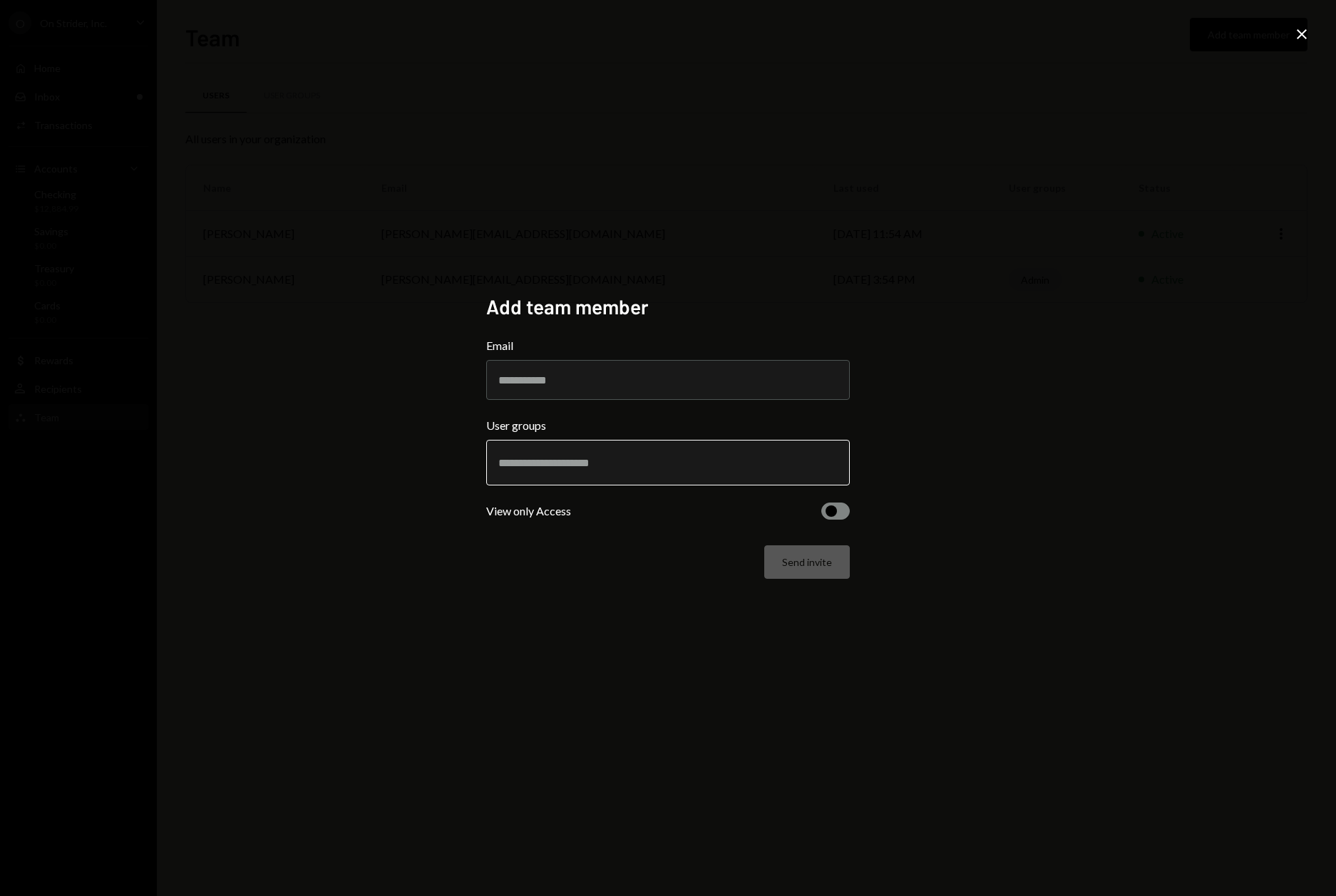
click at [654, 464] on input "text" at bounding box center [667, 463] width 339 height 13
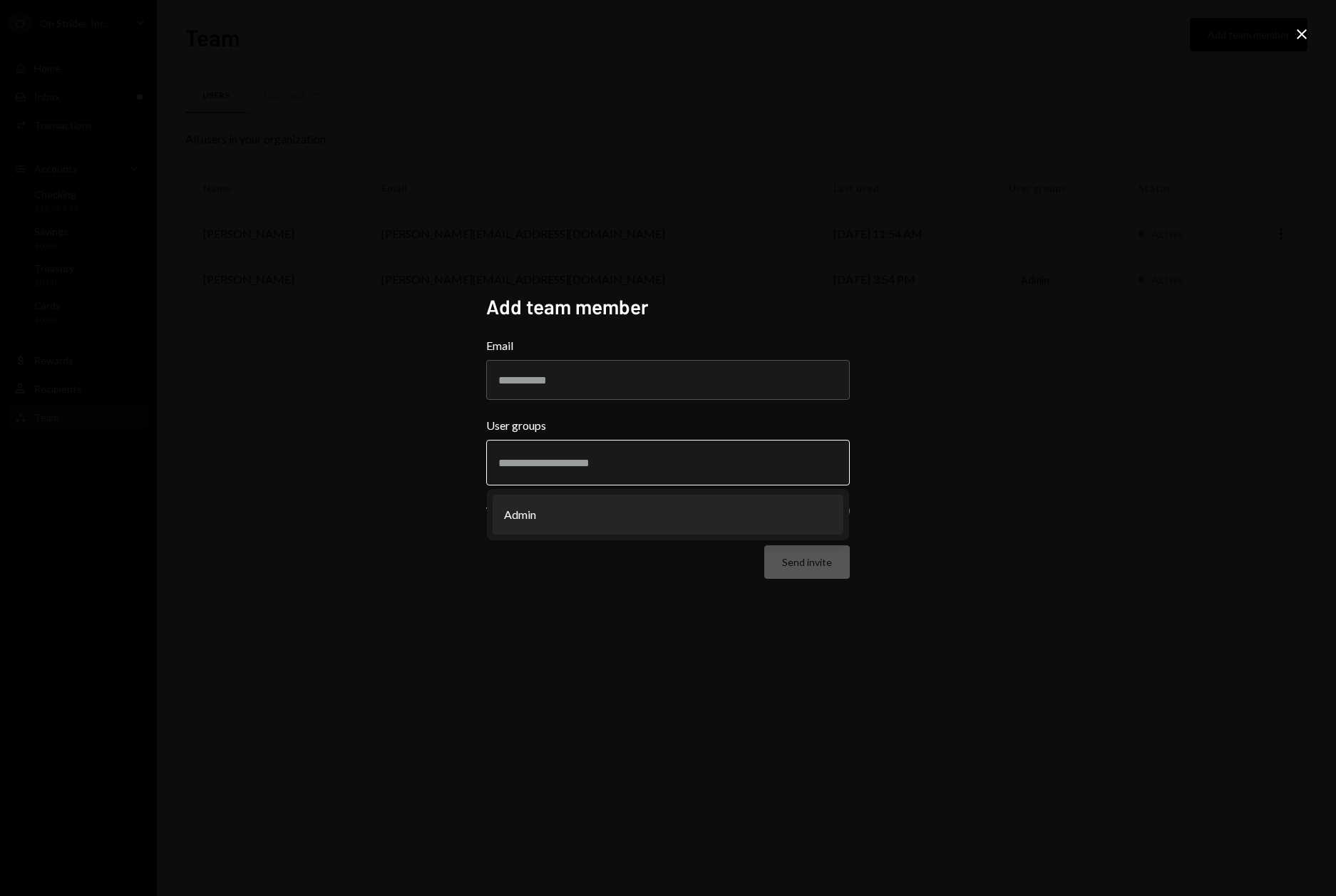
drag, startPoint x: 656, startPoint y: 458, endPoint x: 662, endPoint y: 464, distance: 8.5
click at [656, 458] on input "text" at bounding box center [667, 463] width 339 height 13
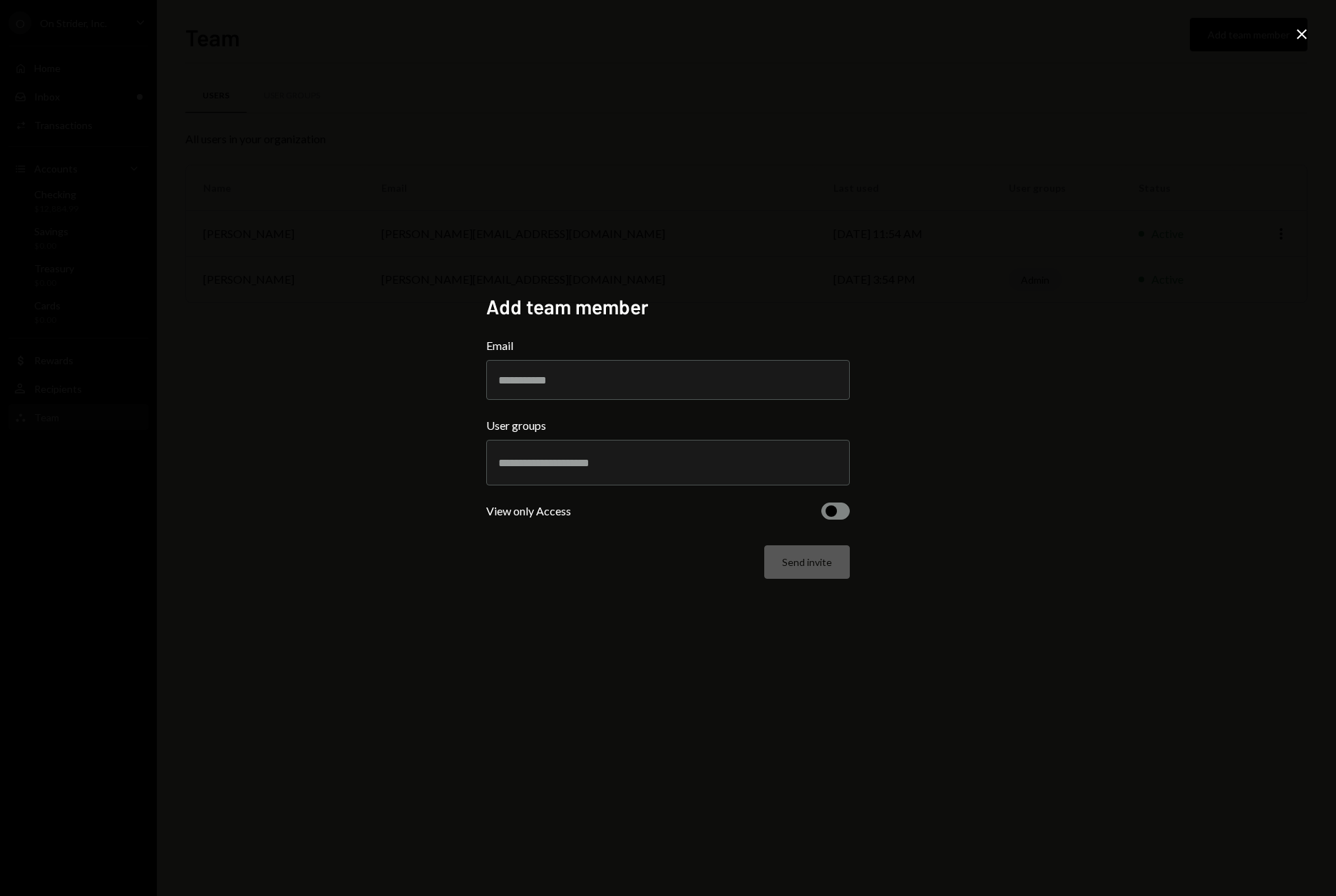
click at [832, 518] on button "button" at bounding box center [835, 511] width 28 height 17
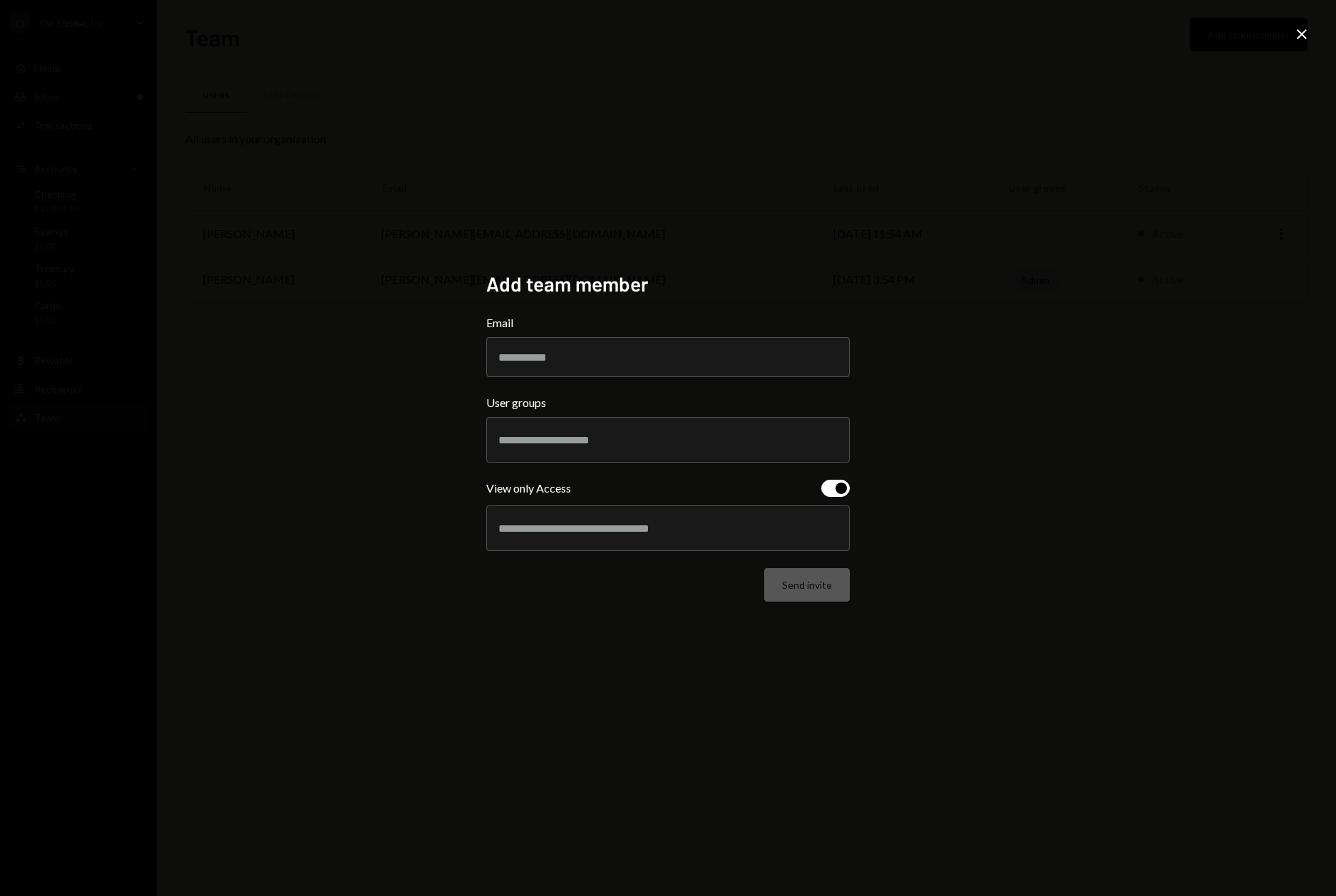
click at [662, 448] on div at bounding box center [667, 440] width 339 height 35
click at [559, 491] on li "Admin" at bounding box center [667, 492] width 351 height 40
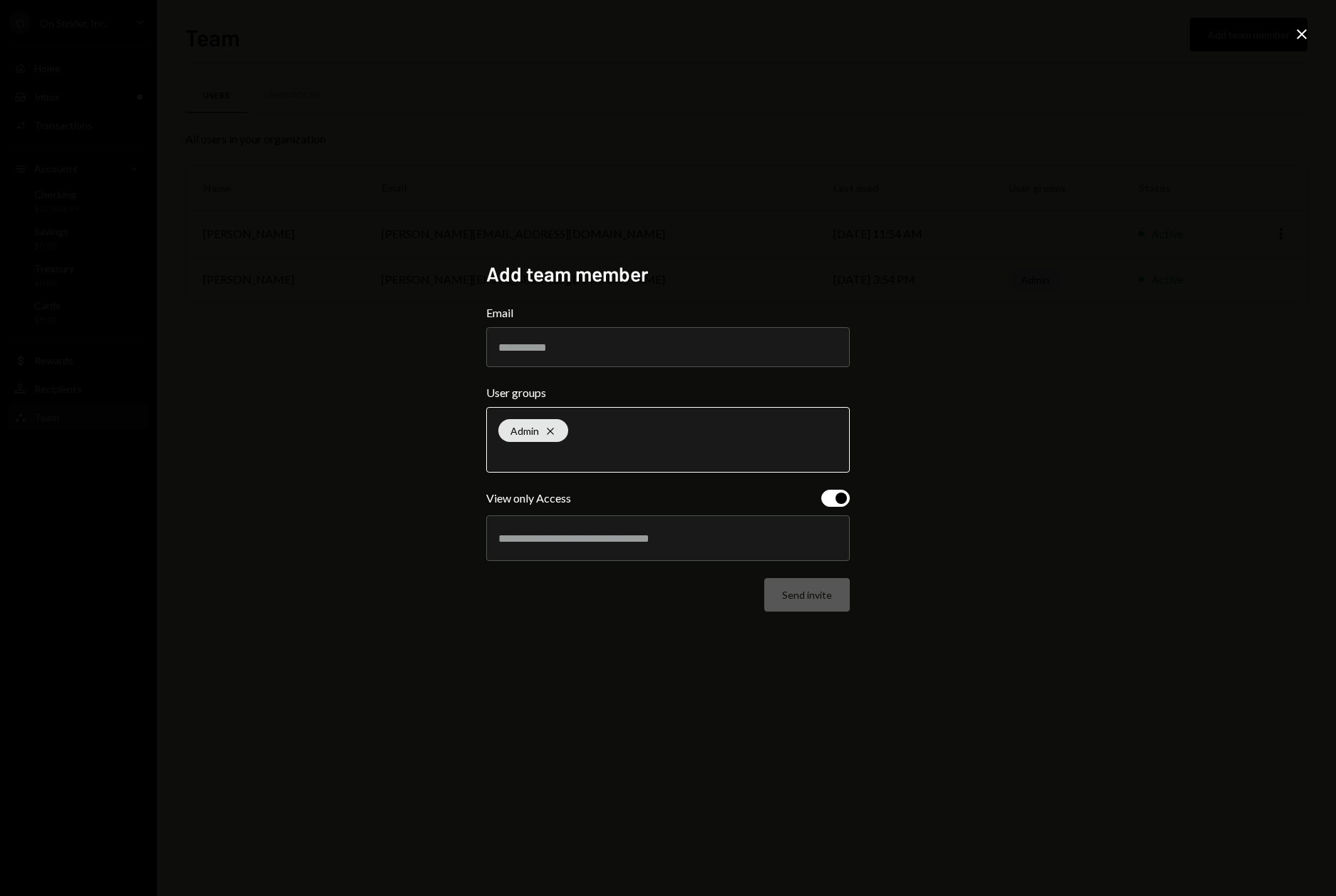
click at [552, 433] on icon "Cross" at bounding box center [550, 431] width 11 height 11
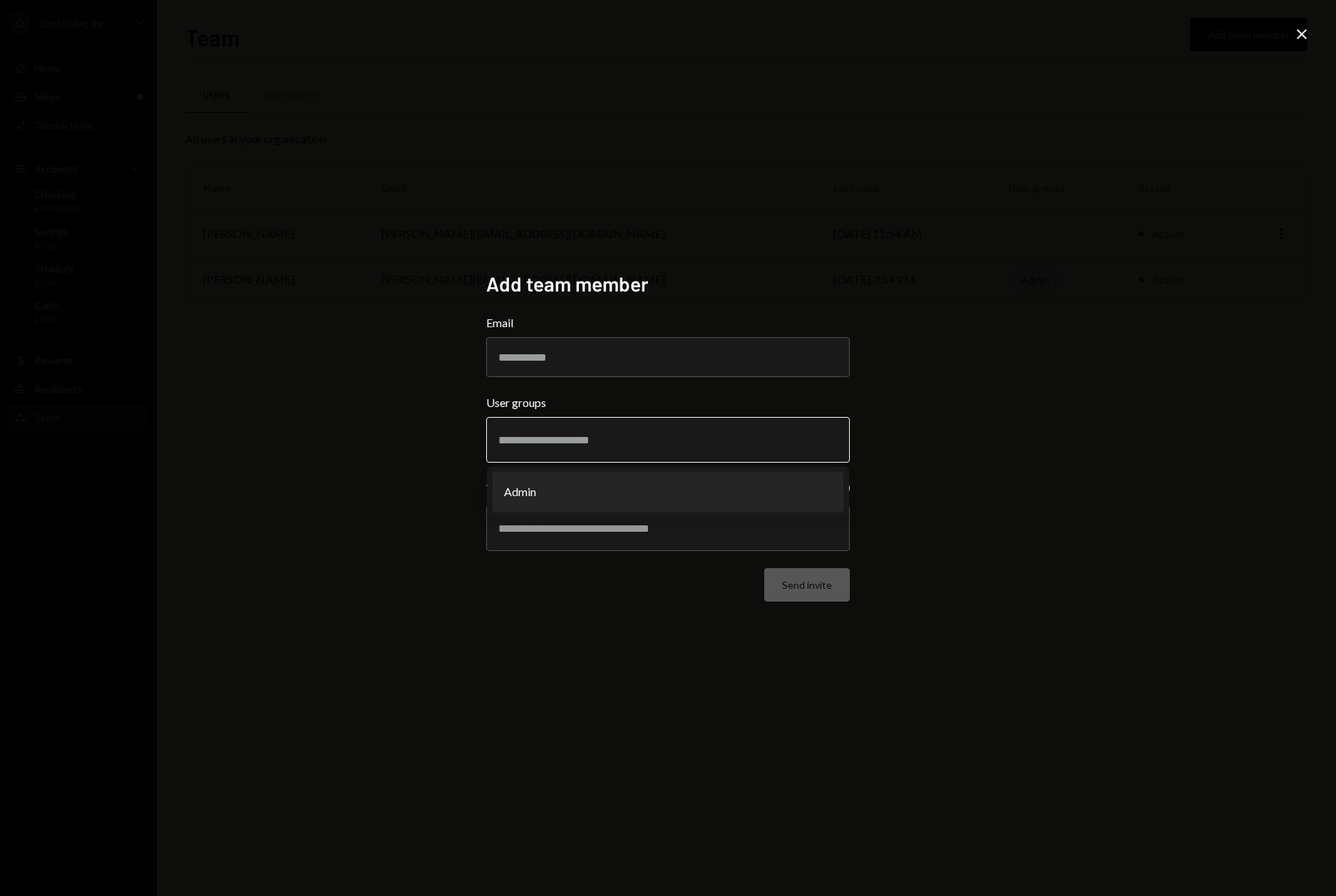
drag, startPoint x: 472, startPoint y: 489, endPoint x: 480, endPoint y: 488, distance: 8.1
click at [472, 489] on div "Add team member Email User groups Admin View only Access Send invite" at bounding box center [668, 448] width 398 height 388
click at [579, 361] on input "Email" at bounding box center [667, 357] width 363 height 40
type input "**********"
click at [645, 533] on input "text" at bounding box center [667, 528] width 339 height 13
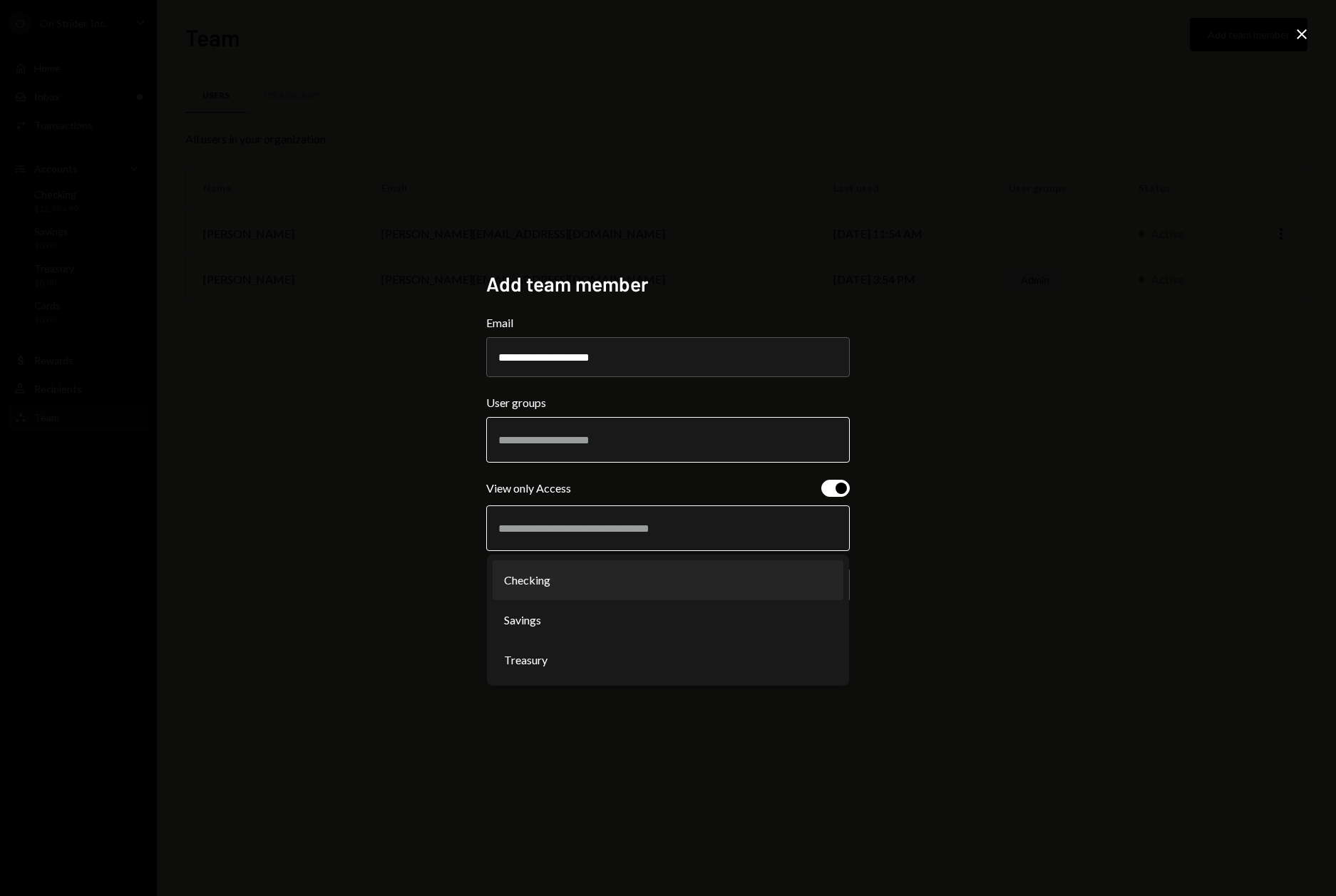
click at [578, 585] on li "Checking" at bounding box center [667, 580] width 351 height 40
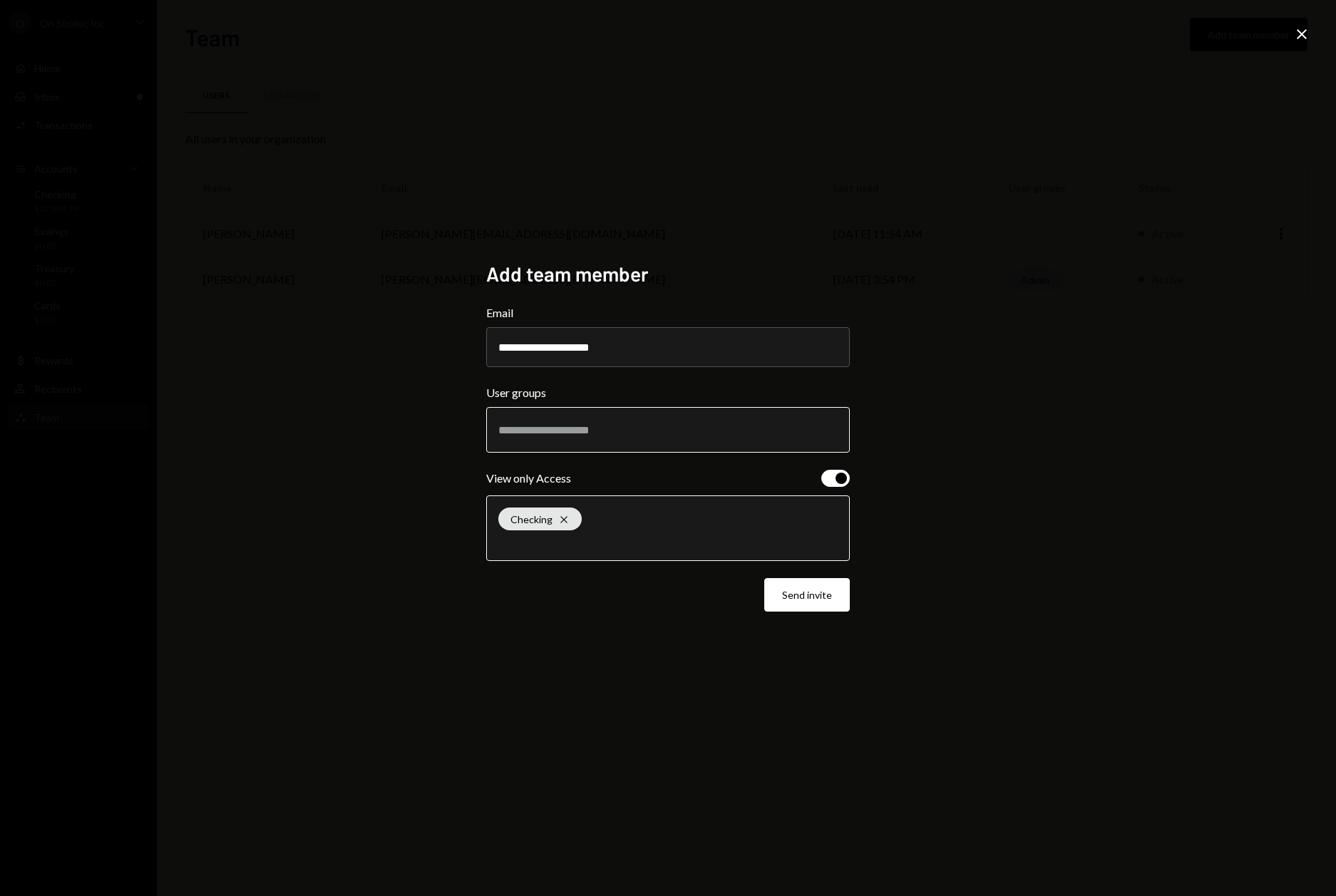
drag, startPoint x: 624, startPoint y: 545, endPoint x: 608, endPoint y: 548, distance: 16.3
click at [624, 545] on input "text" at bounding box center [667, 542] width 339 height 13
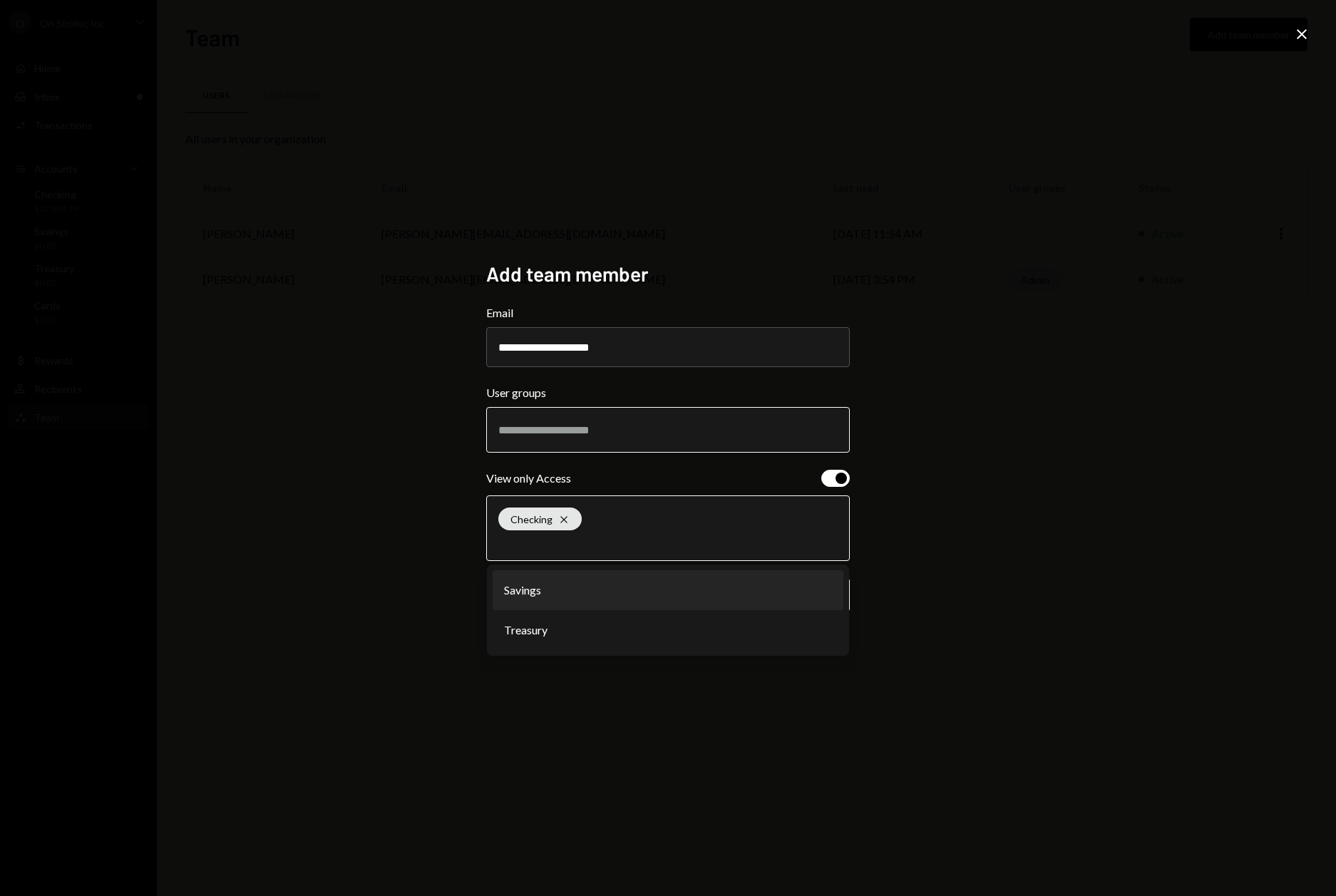
click at [558, 596] on li "Savings" at bounding box center [667, 591] width 351 height 40
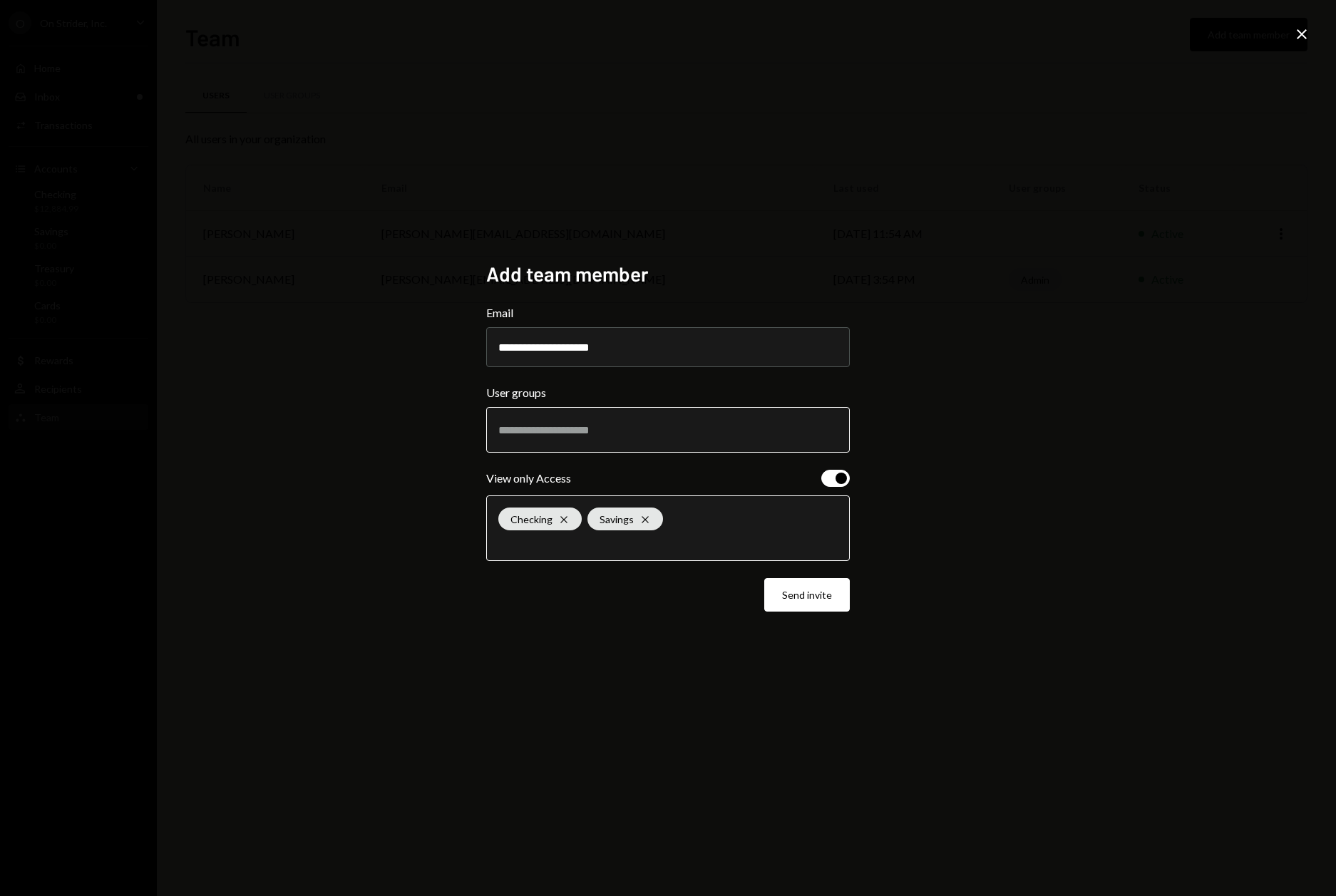
click at [583, 561] on div "Checking Cross Savings Cross" at bounding box center [667, 528] width 363 height 65
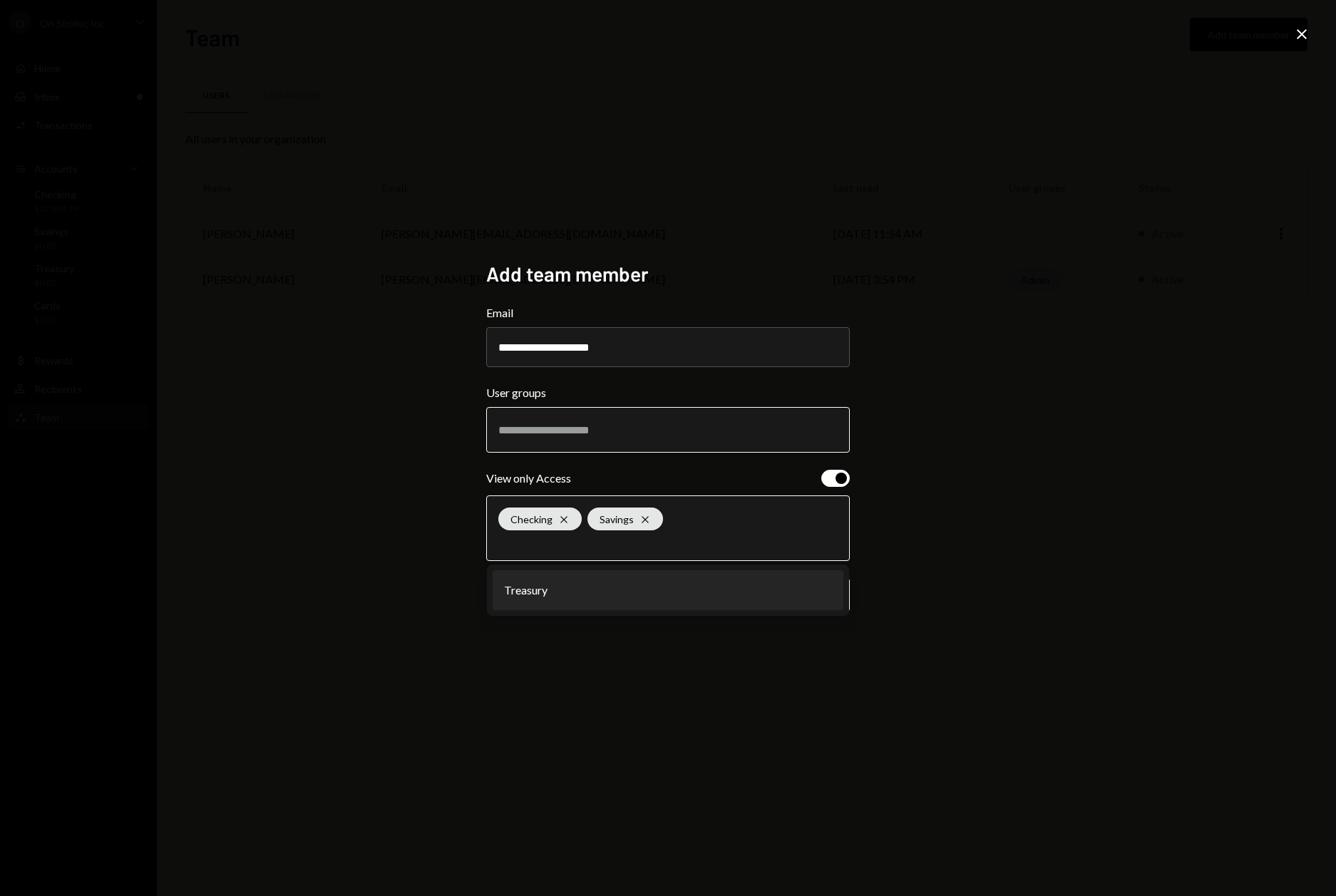
click at [581, 547] on input "text" at bounding box center [667, 542] width 339 height 13
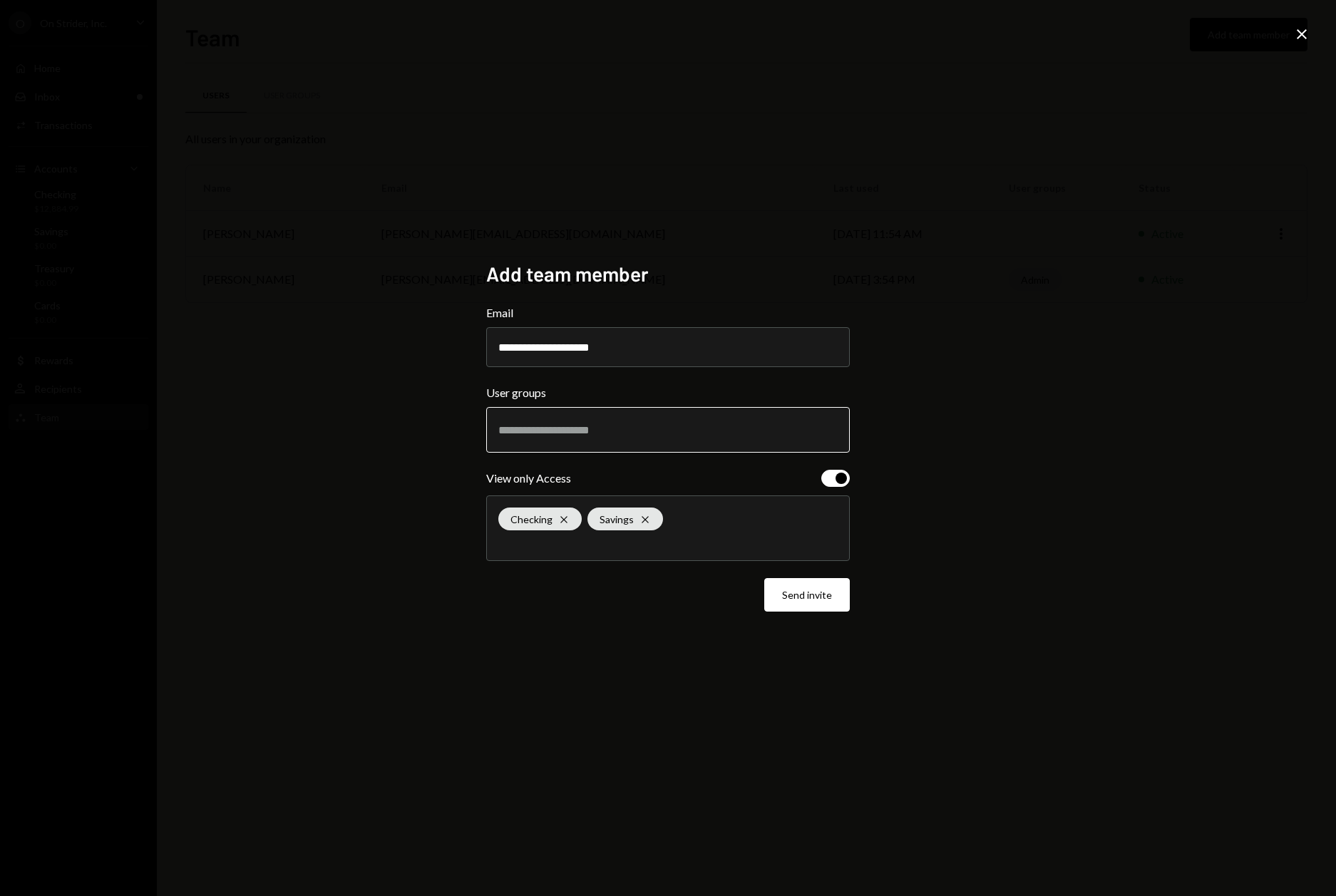
click at [575, 551] on div "Checking Cross Savings Cross" at bounding box center [667, 529] width 339 height 64
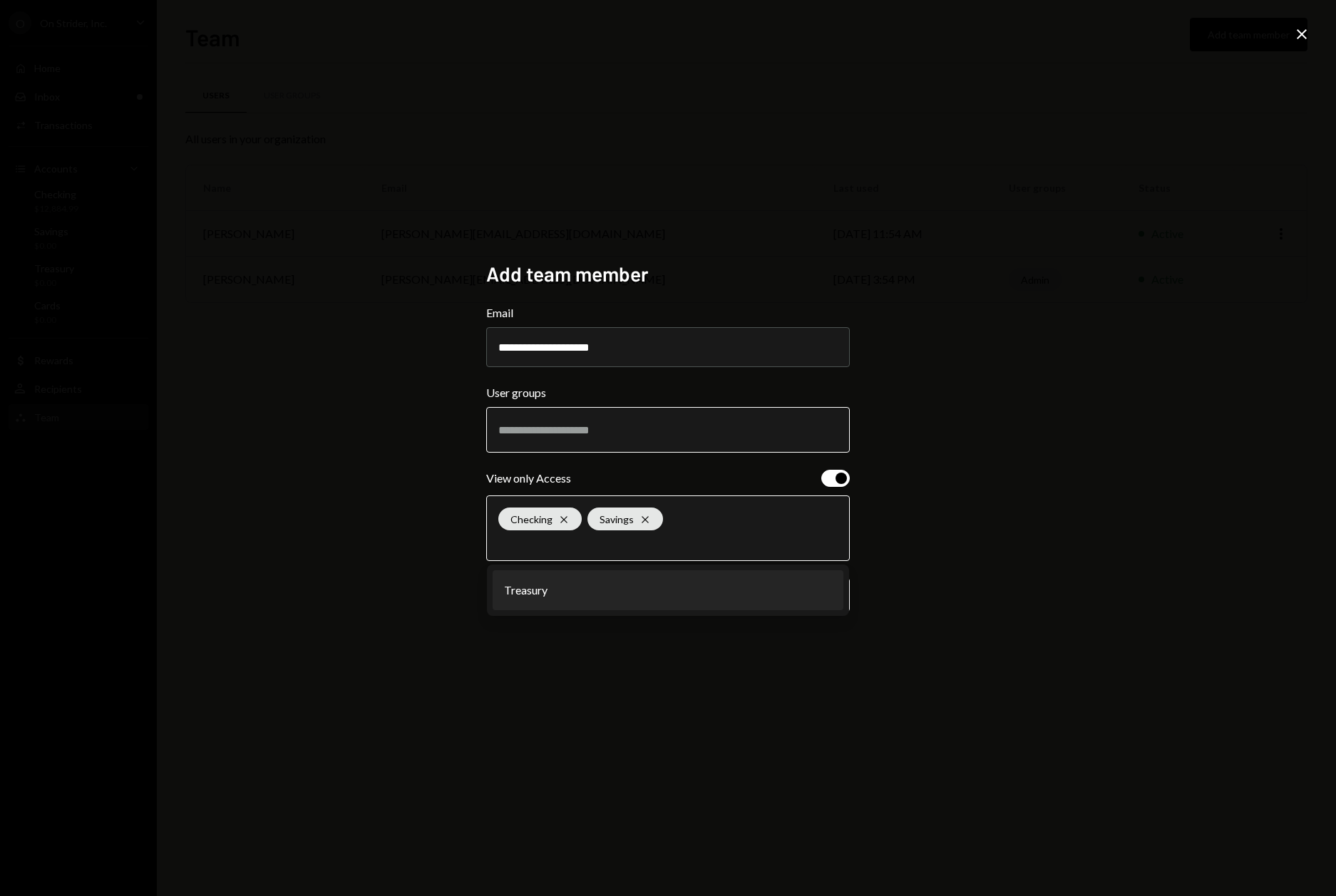
click at [549, 583] on li "Treasury" at bounding box center [667, 591] width 351 height 40
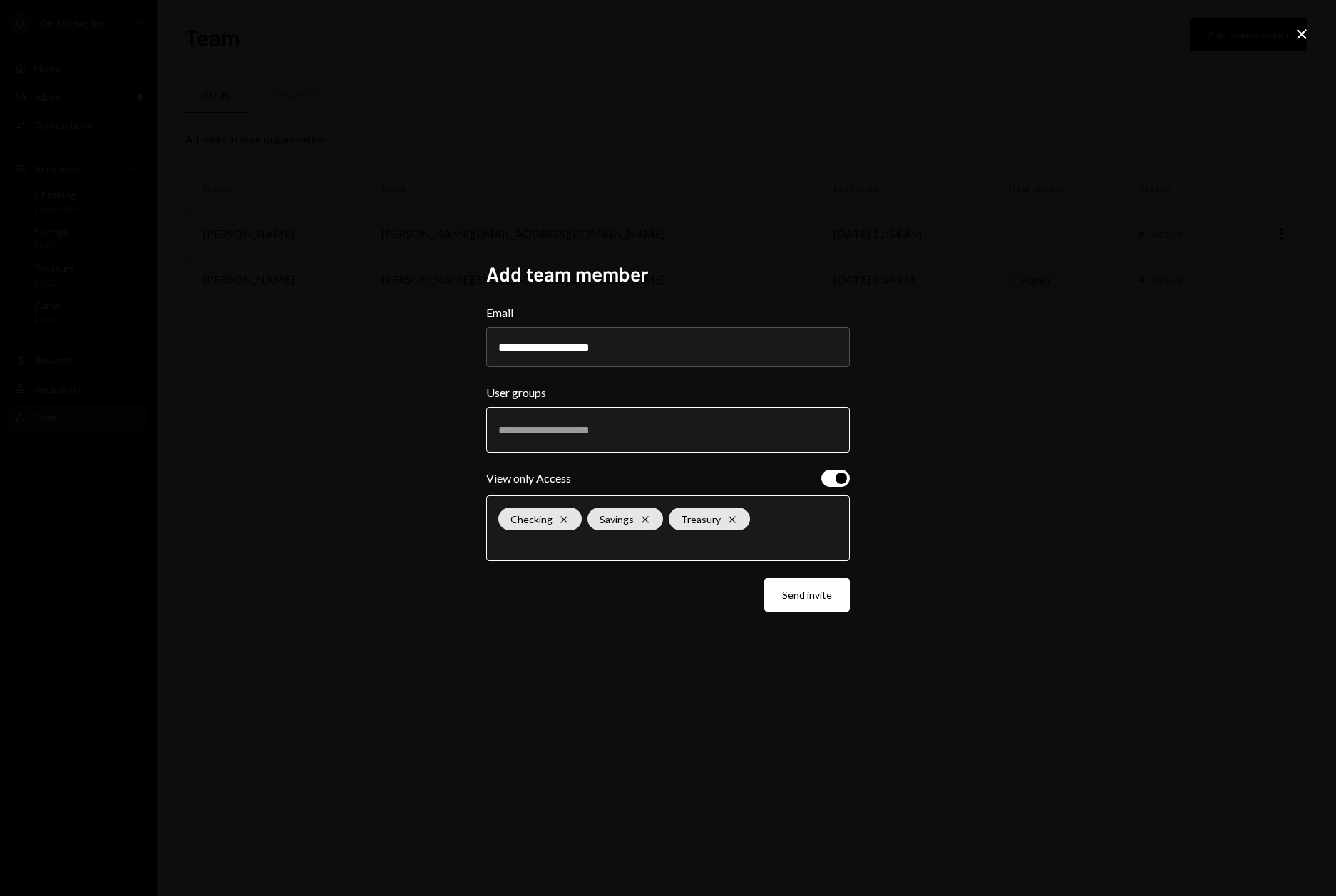
click at [818, 602] on button "Send invite" at bounding box center [807, 595] width 85 height 34
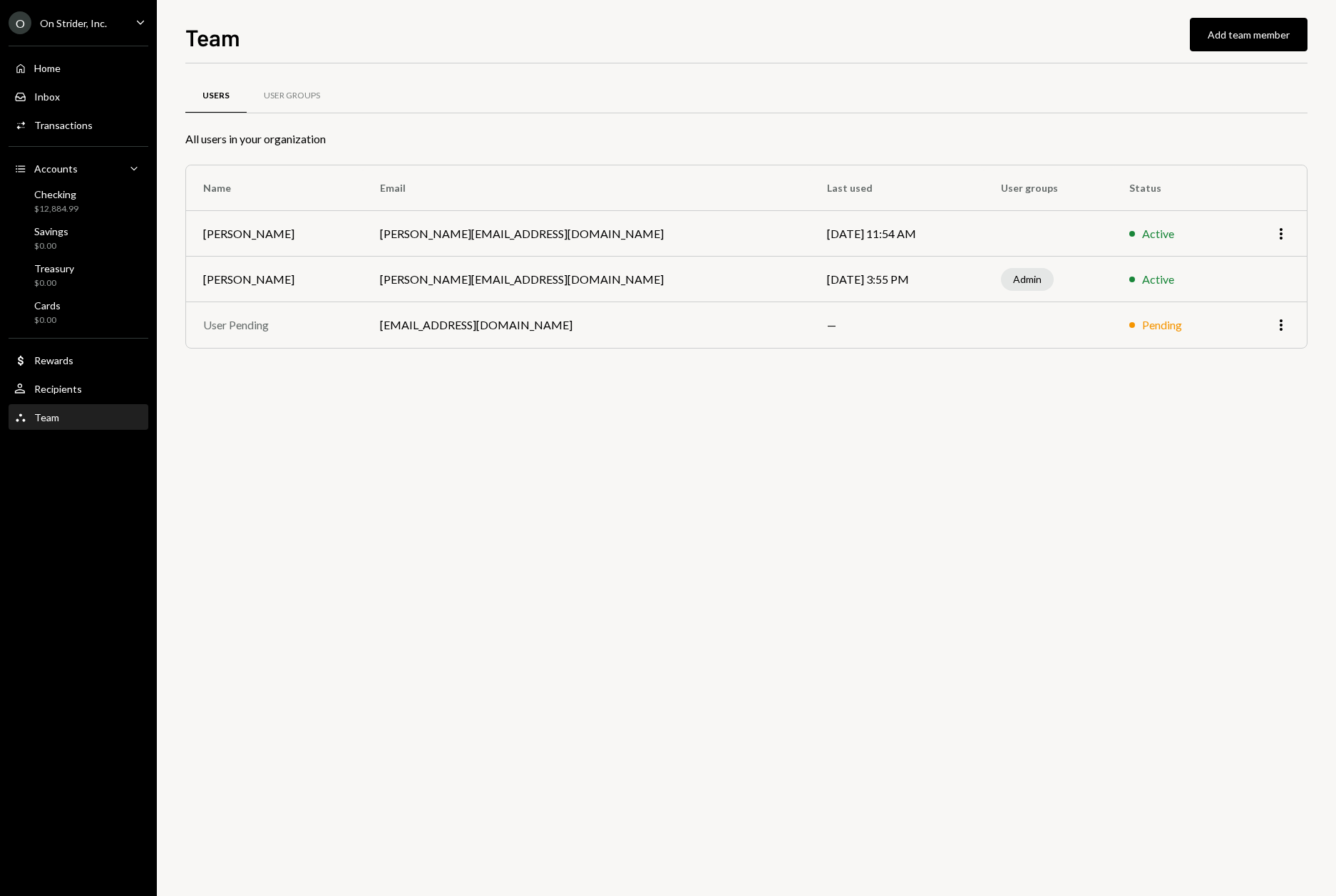
drag, startPoint x: 996, startPoint y: 97, endPoint x: 970, endPoint y: 118, distance: 33.4
click at [996, 97] on div "Users User Groups" at bounding box center [746, 95] width 1122 height 36
